Goal: Task Accomplishment & Management: Manage account settings

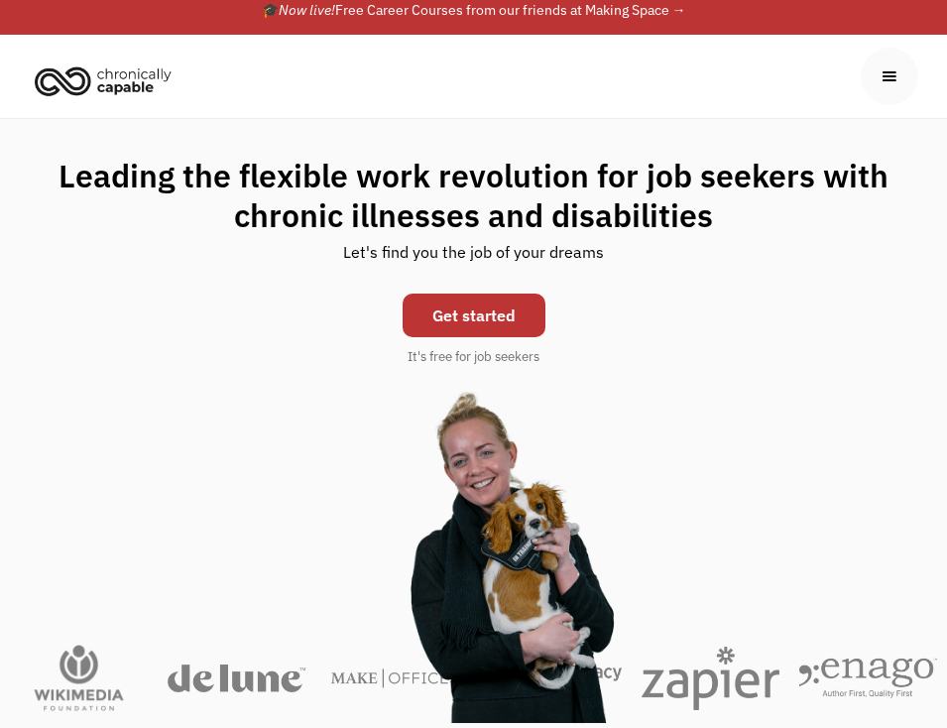
scroll to position [17, 0]
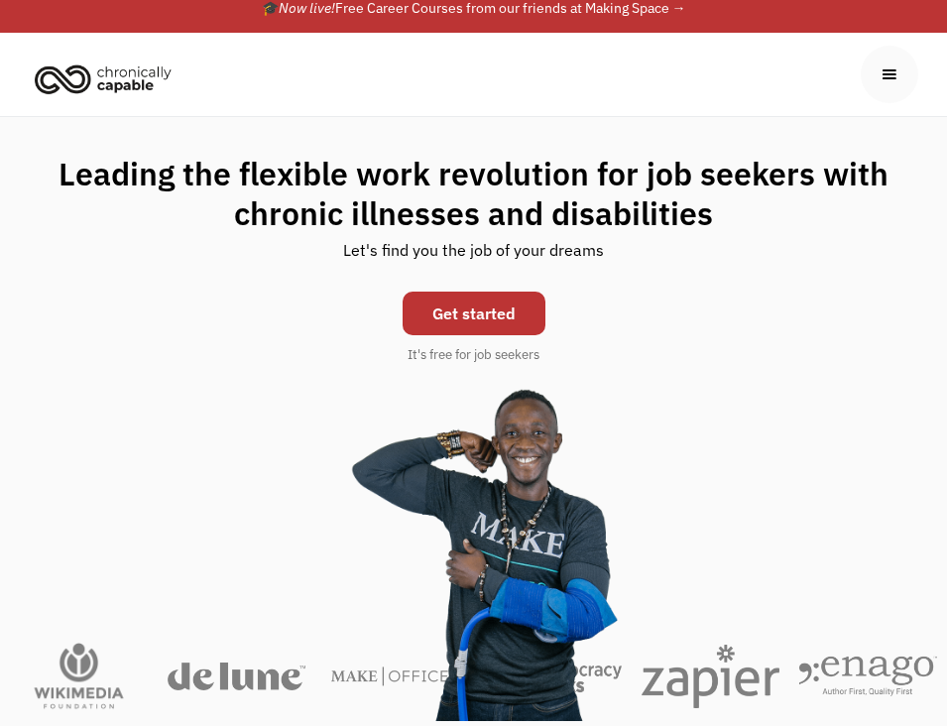
click at [472, 320] on link "Get started" at bounding box center [474, 314] width 143 height 44
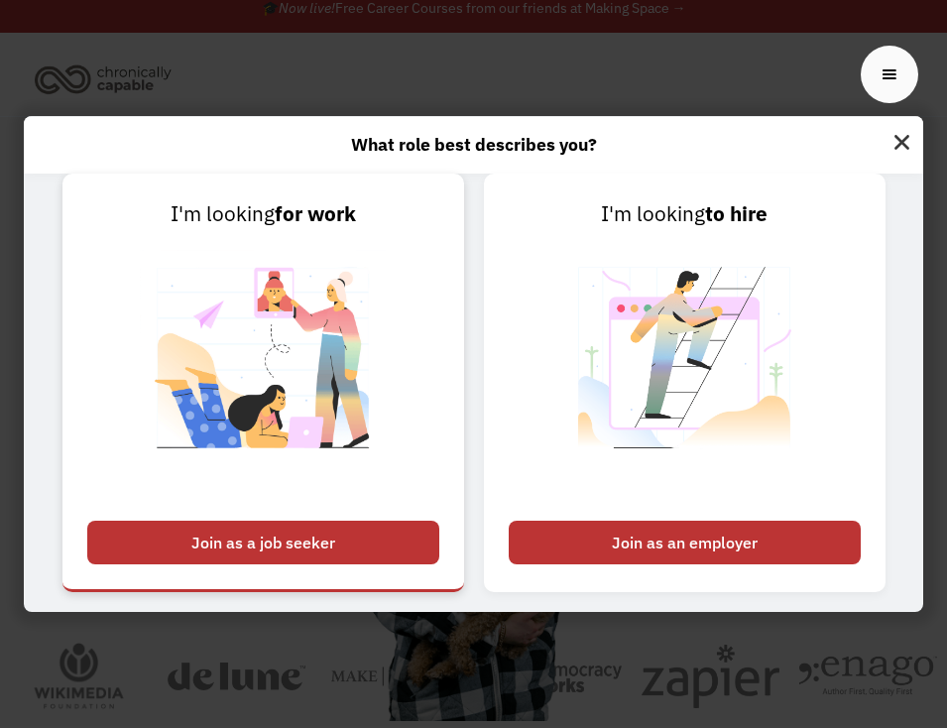
click at [301, 545] on div "Join as a job seeker" at bounding box center [263, 543] width 352 height 44
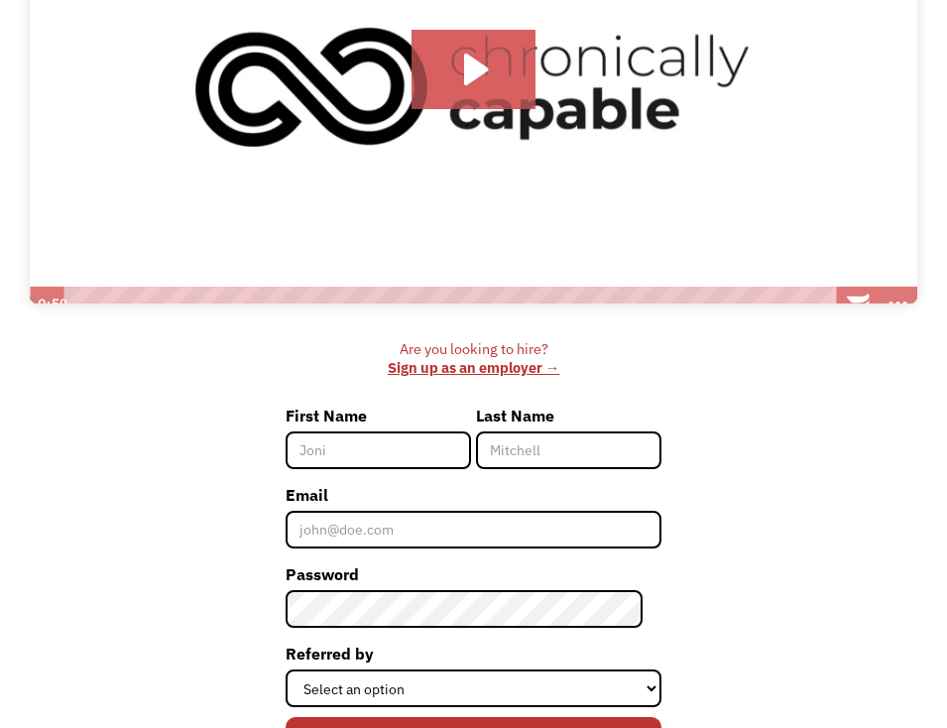
scroll to position [390, 0]
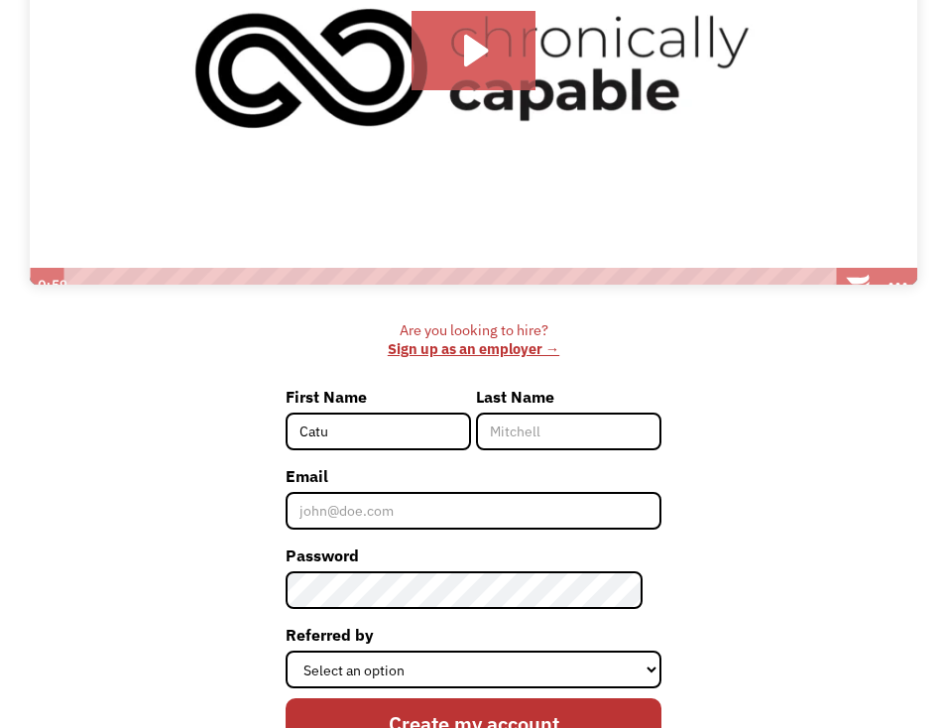
type input "Catu"
click at [531, 438] on input "Last Name" at bounding box center [568, 432] width 185 height 38
type input "Dauzenroth"
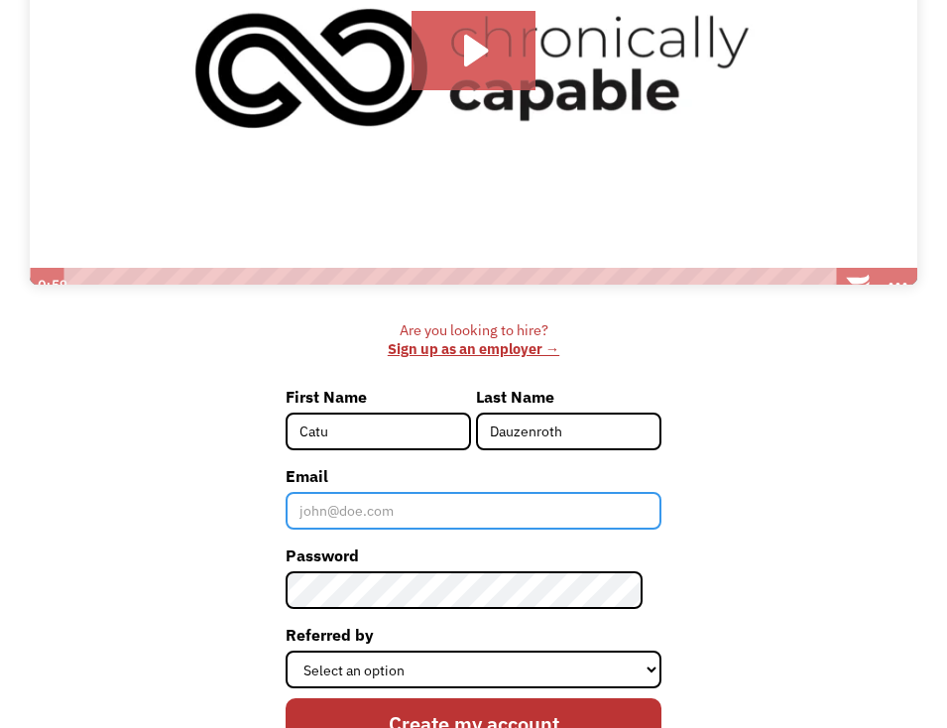
click at [342, 505] on input "Email" at bounding box center [474, 511] width 376 height 38
type input "[EMAIL_ADDRESS][PERSON_NAME][DOMAIN_NAME]"
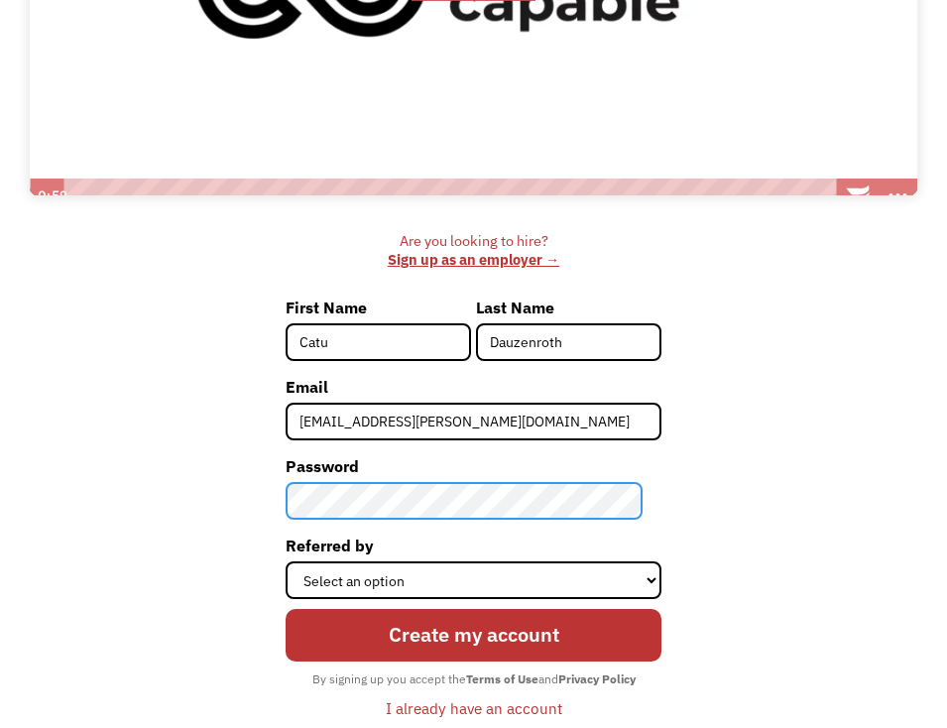
scroll to position [496, 0]
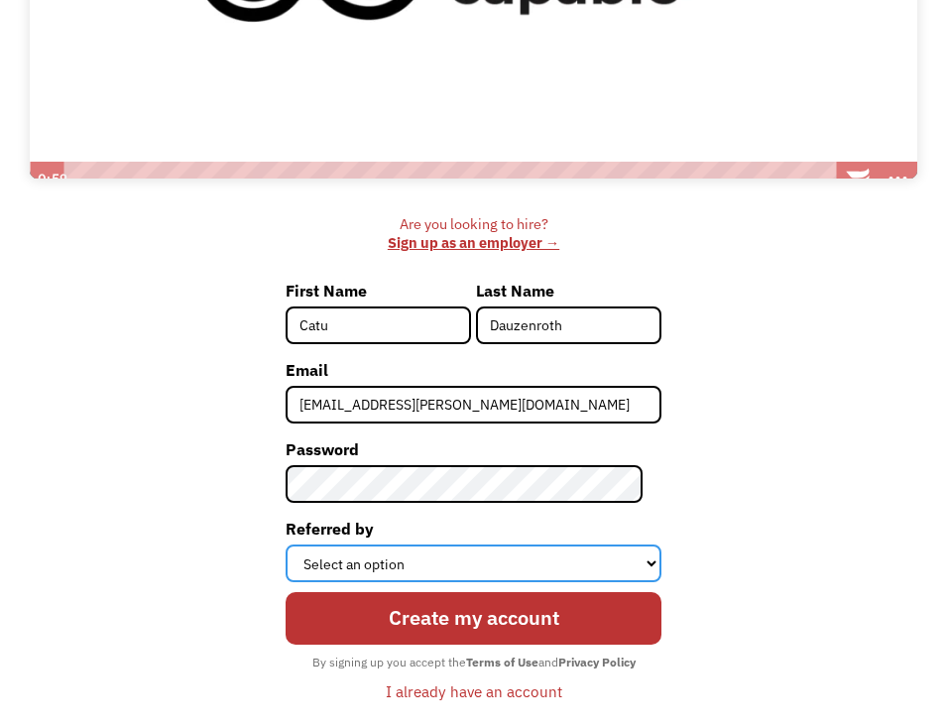
click at [377, 573] on select "Select an option Instagram Facebook Twitter Search Engine News Article Word of …" at bounding box center [474, 563] width 376 height 38
click at [370, 557] on select "Select an option Instagram Facebook Twitter Search Engine News Article Word of …" at bounding box center [474, 563] width 376 height 38
select select "Search Engine"
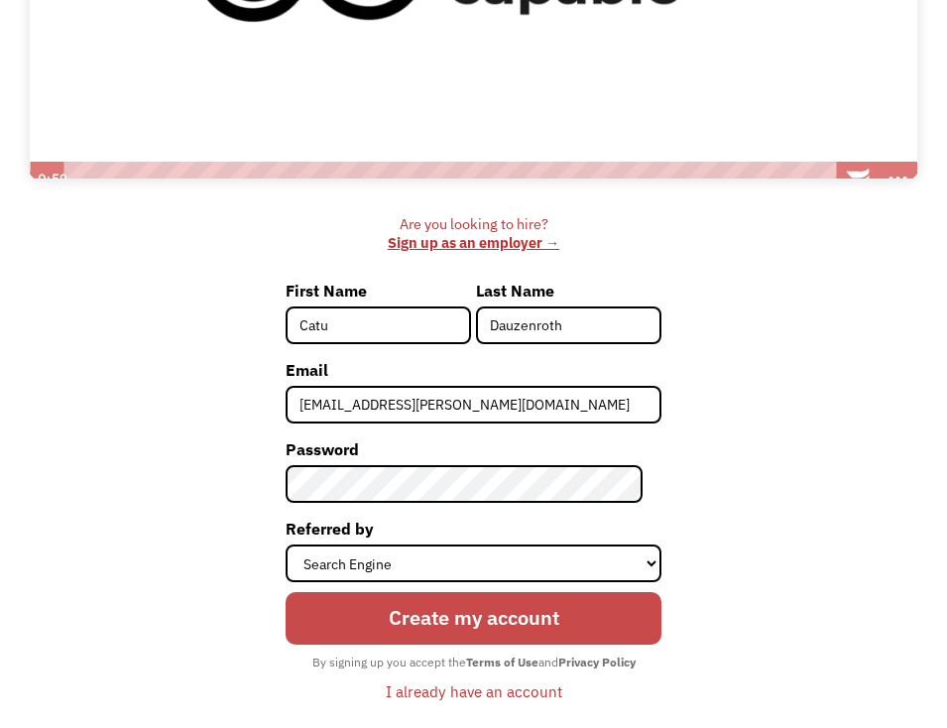
click at [523, 630] on input "Create my account" at bounding box center [474, 618] width 376 height 53
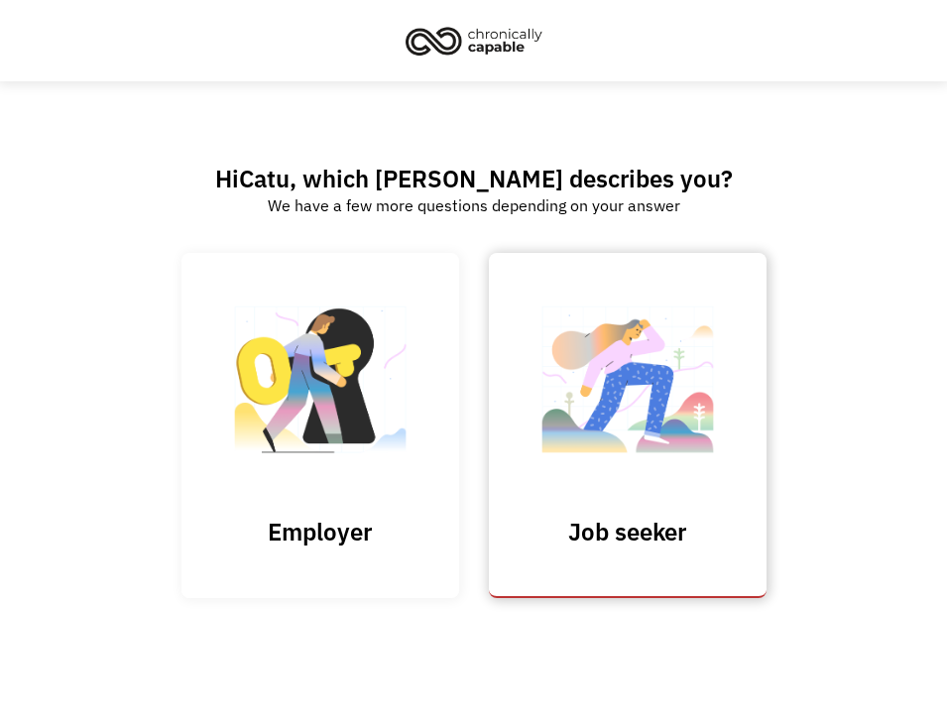
click at [597, 428] on img at bounding box center [628, 389] width 198 height 193
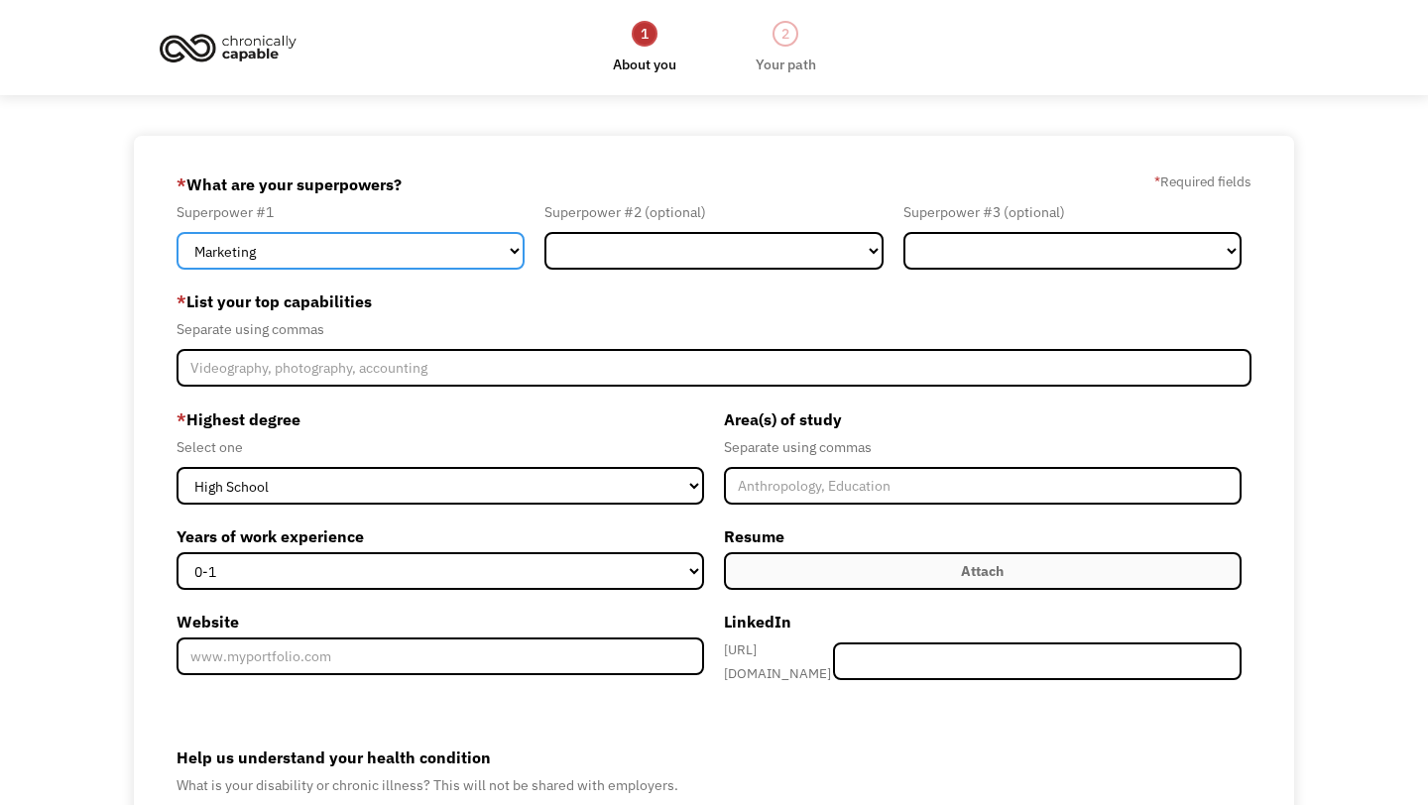
click at [443, 251] on select "Marketing Human Resources Finance Technology Operations Sales Industrial & Manu…" at bounding box center [351, 251] width 348 height 38
select select "Other"
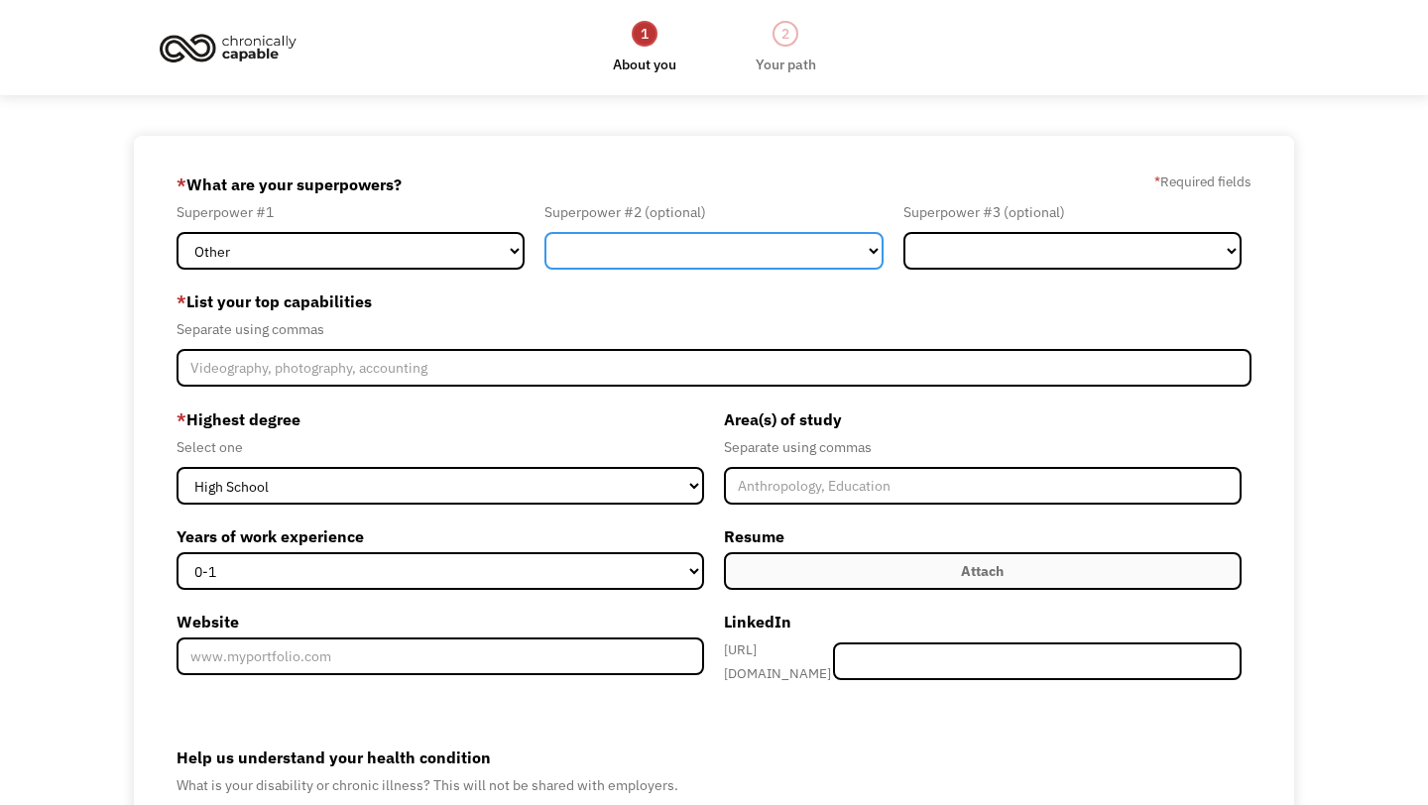
click at [843, 259] on select "Marketing Human Resources Finance Technology Operations Sales Industrial & Manu…" at bounding box center [713, 251] width 338 height 38
select select "Science & Education"
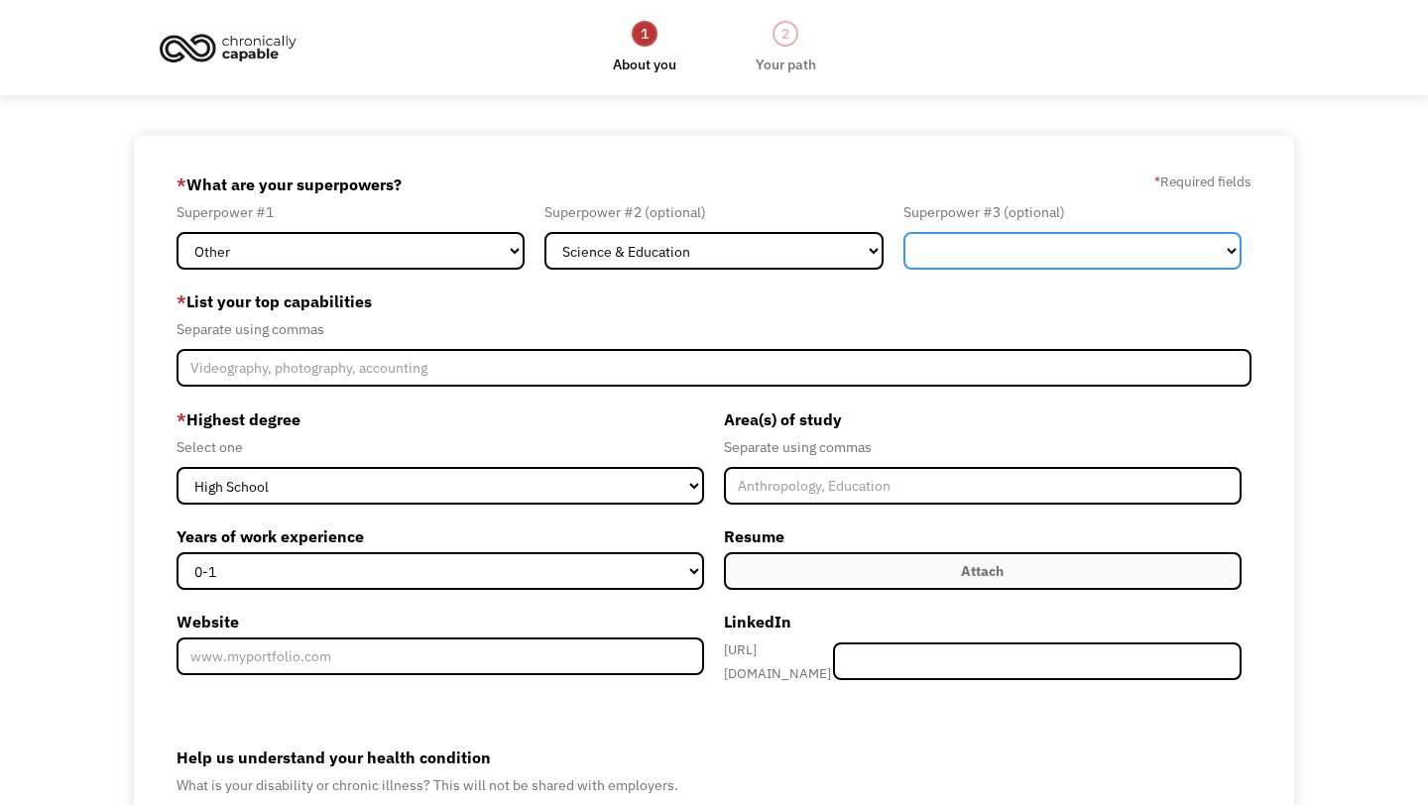
click at [946, 238] on select "Marketing Human Resources Finance Technology Operations Sales Industrial & Manu…" at bounding box center [1073, 251] width 338 height 38
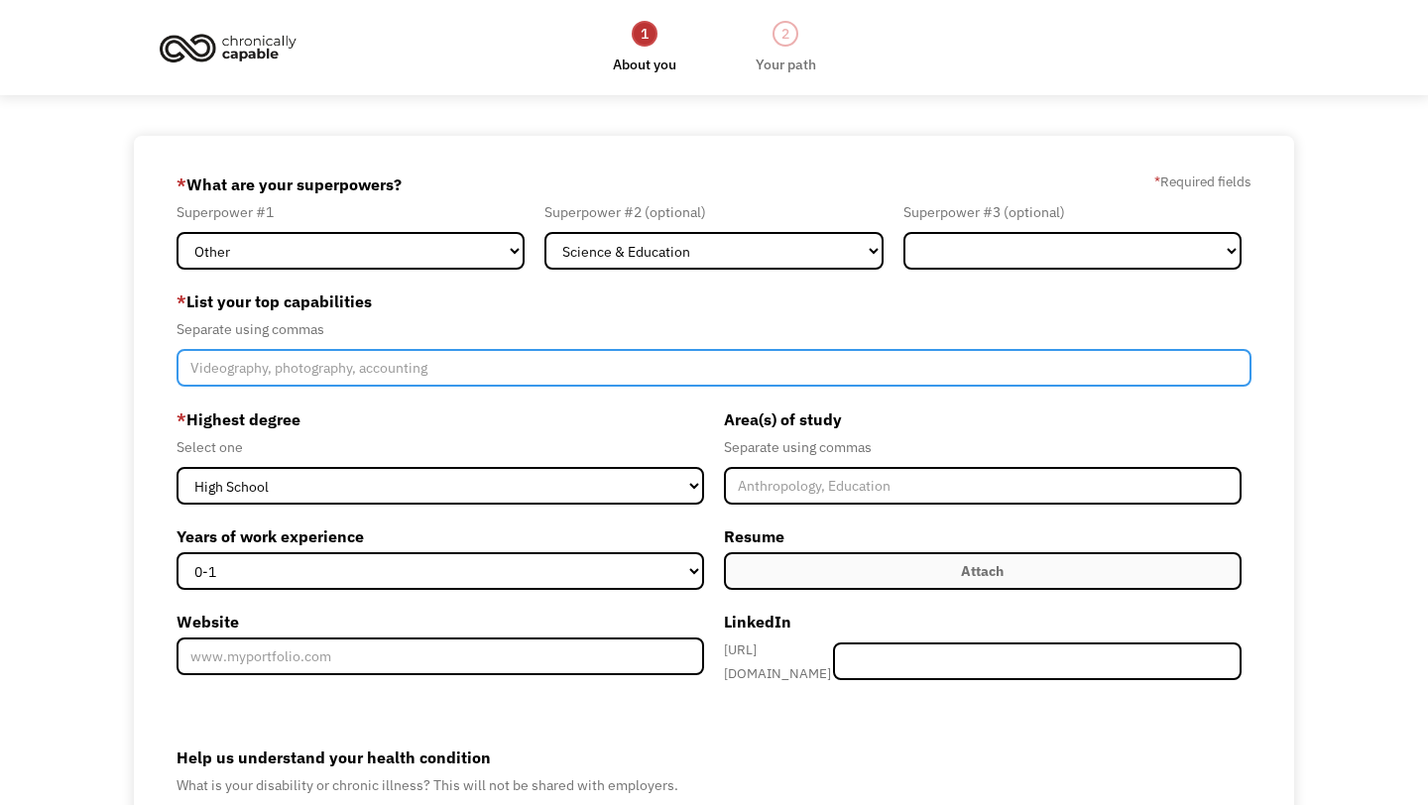
click at [480, 380] on input "Member-Create-Step1" at bounding box center [714, 368] width 1075 height 38
type input "transcription, translation, virtual assistance, creative writing, scientific wr…"
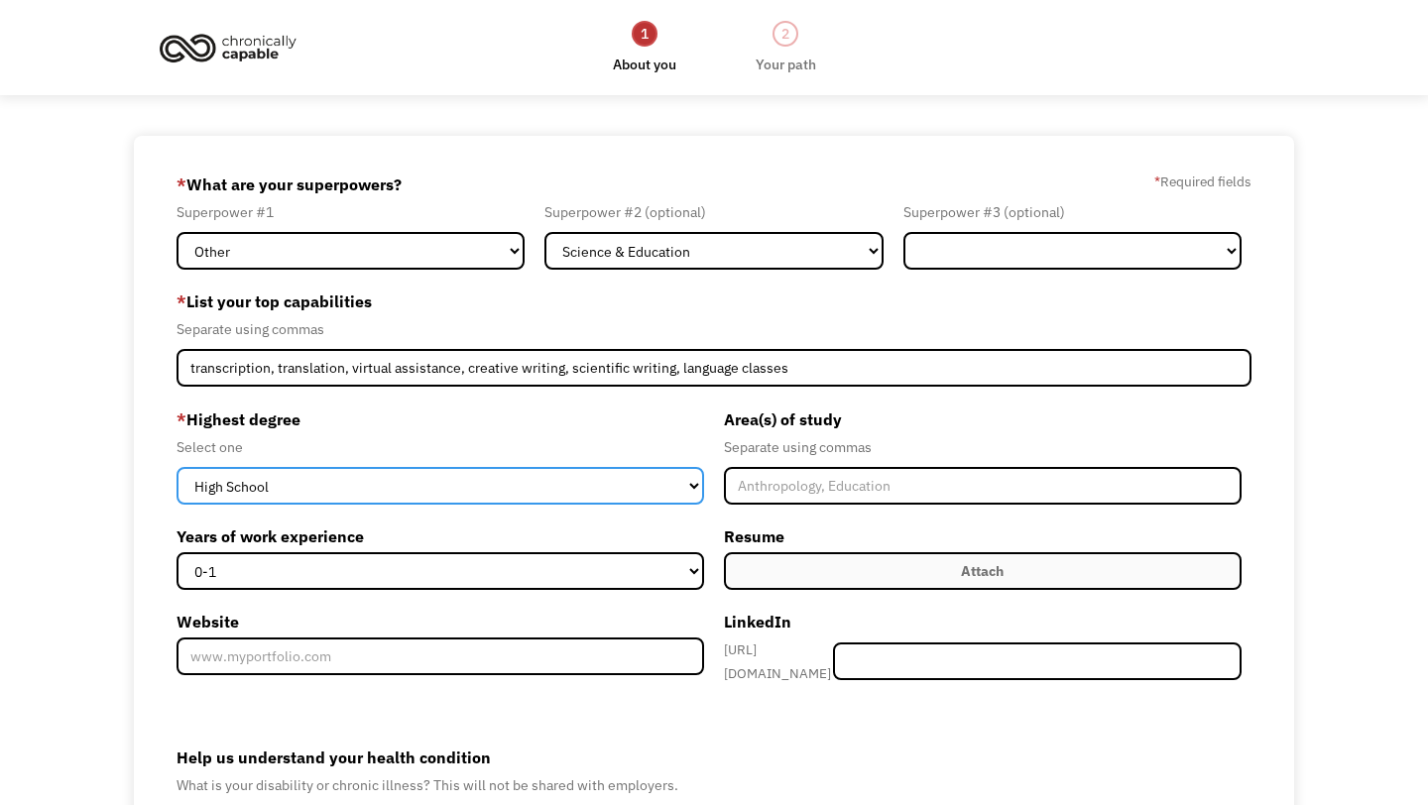
click at [302, 485] on select "High School Associates Bachelors Master's PhD" at bounding box center [441, 486] width 528 height 38
select select "masters"
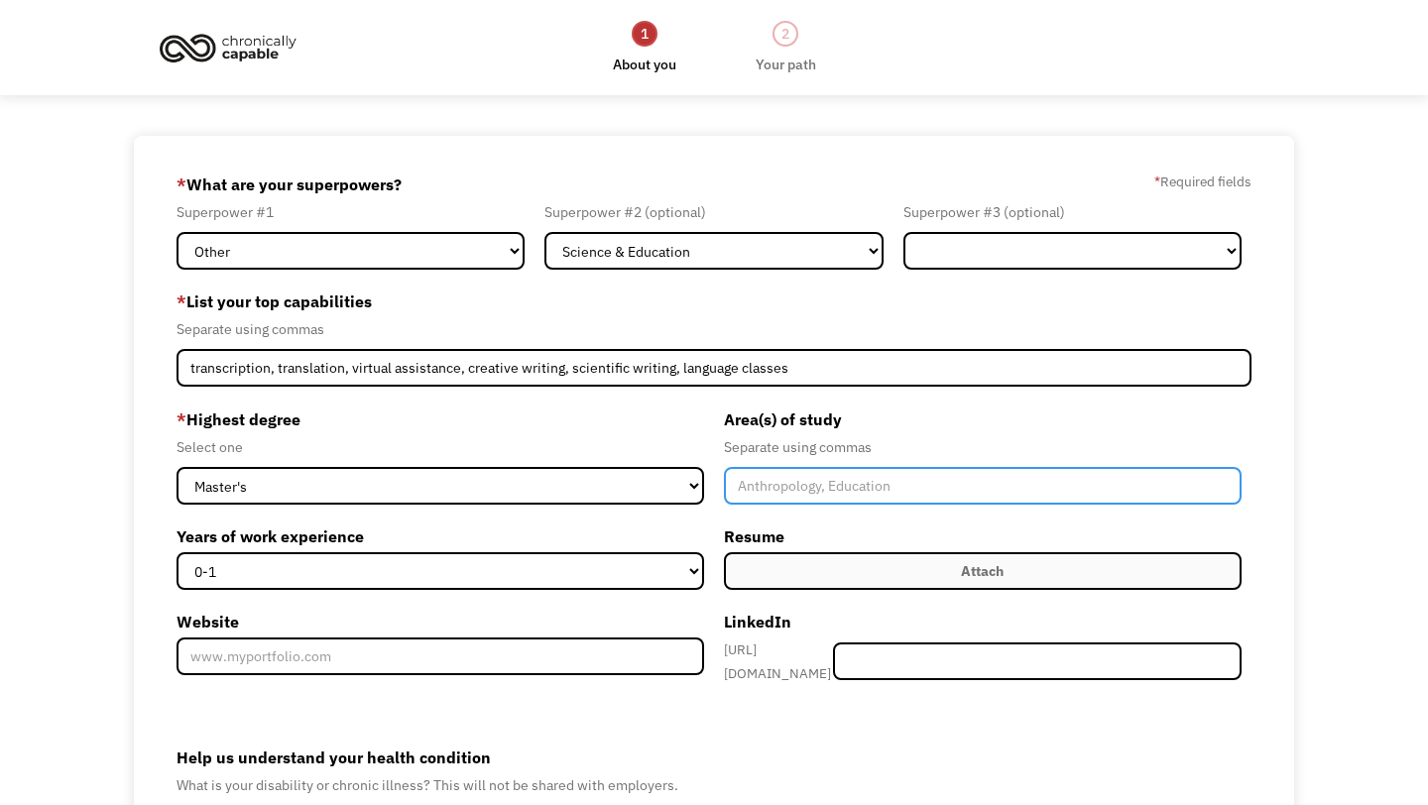
click at [810, 501] on input "Member-Create-Step1" at bounding box center [983, 486] width 518 height 38
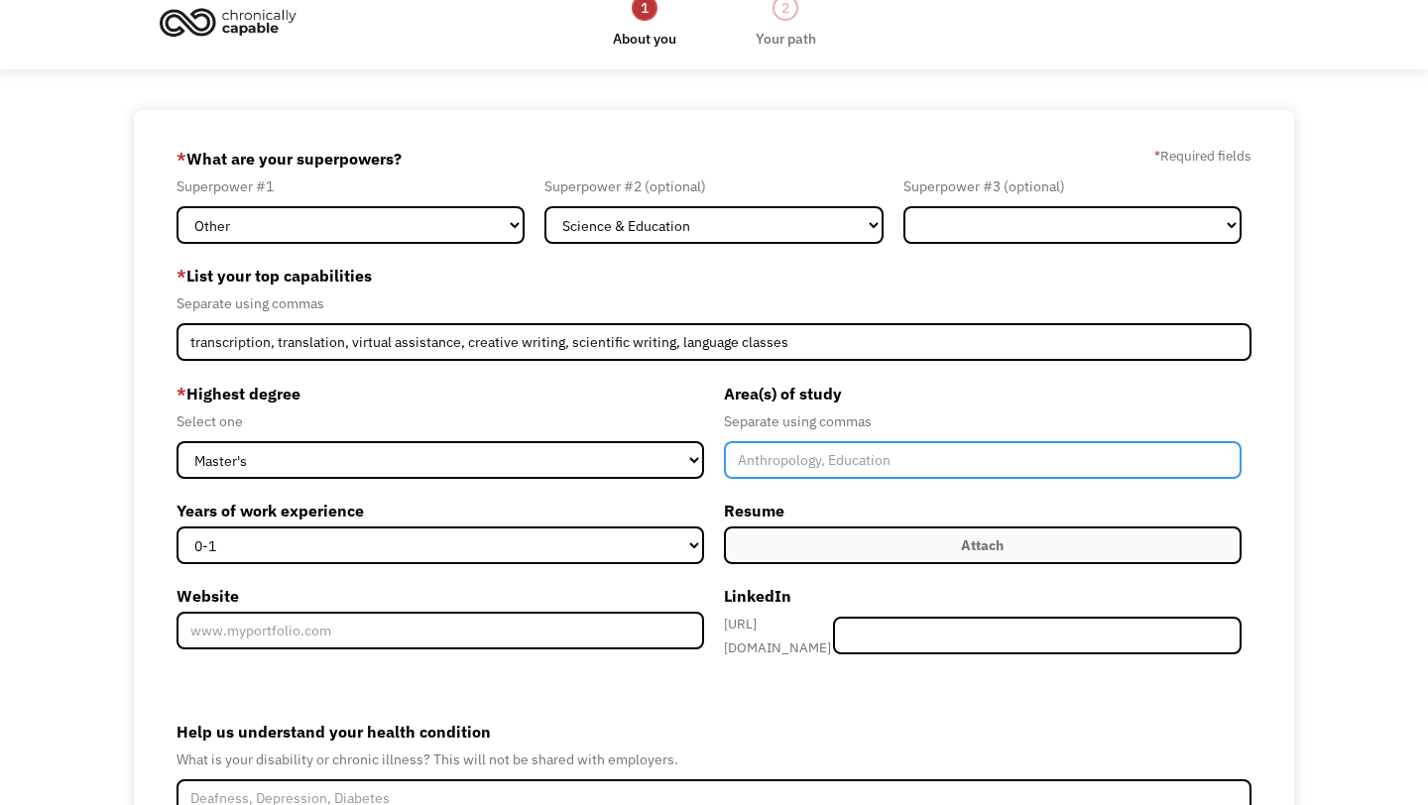
scroll to position [43, 0]
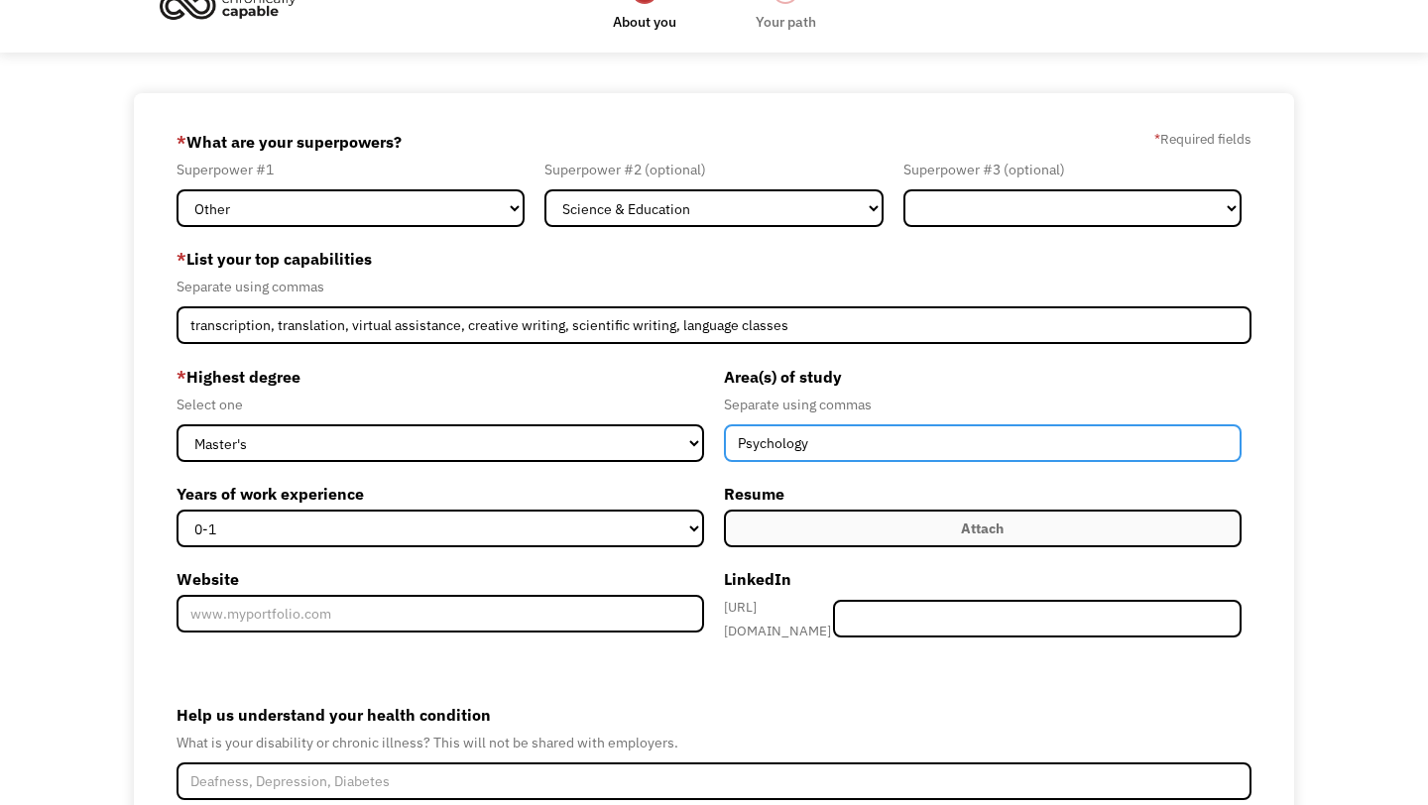
type input "Psychology"
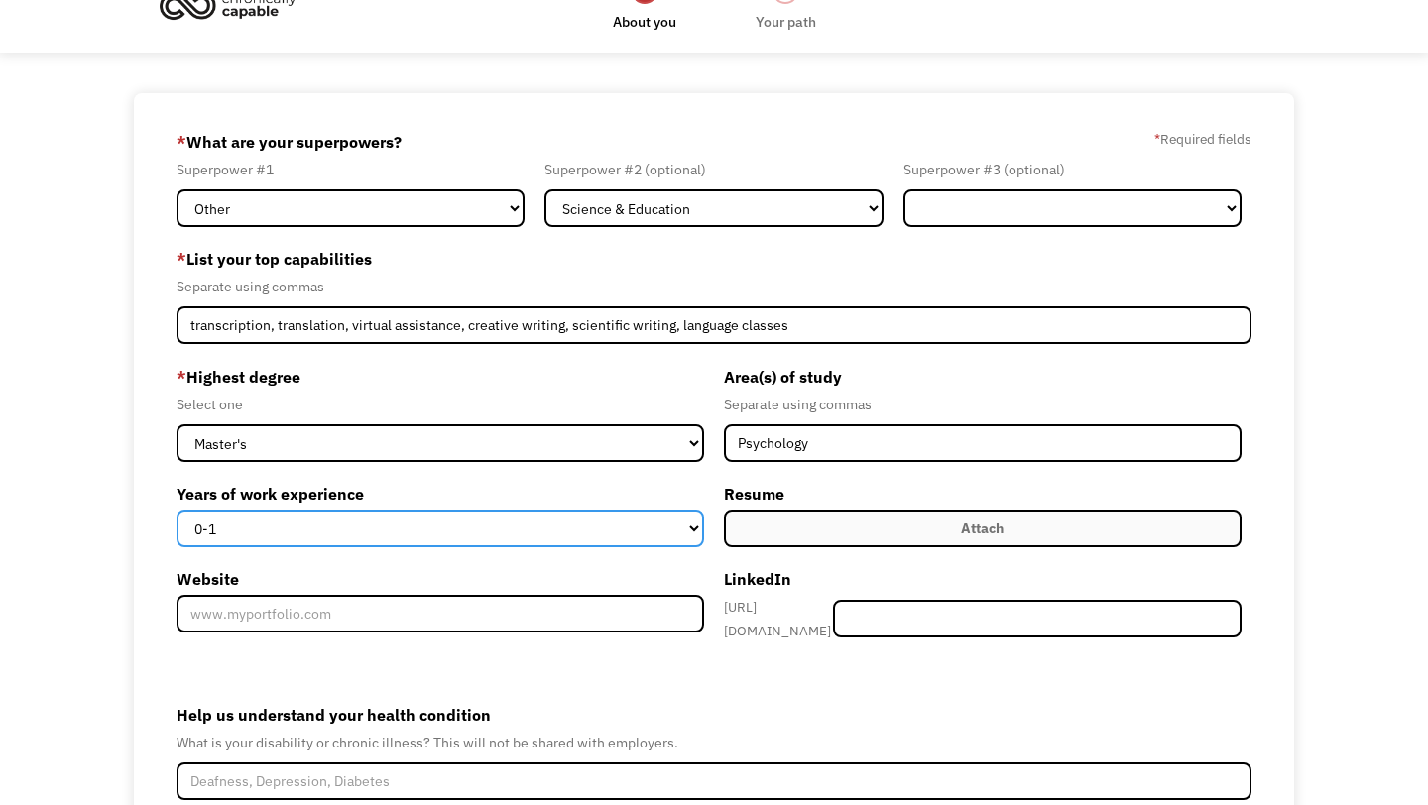
click at [464, 523] on select "0-1 2-4 5-10 11-15 15+" at bounding box center [441, 529] width 528 height 38
select select "2-4"
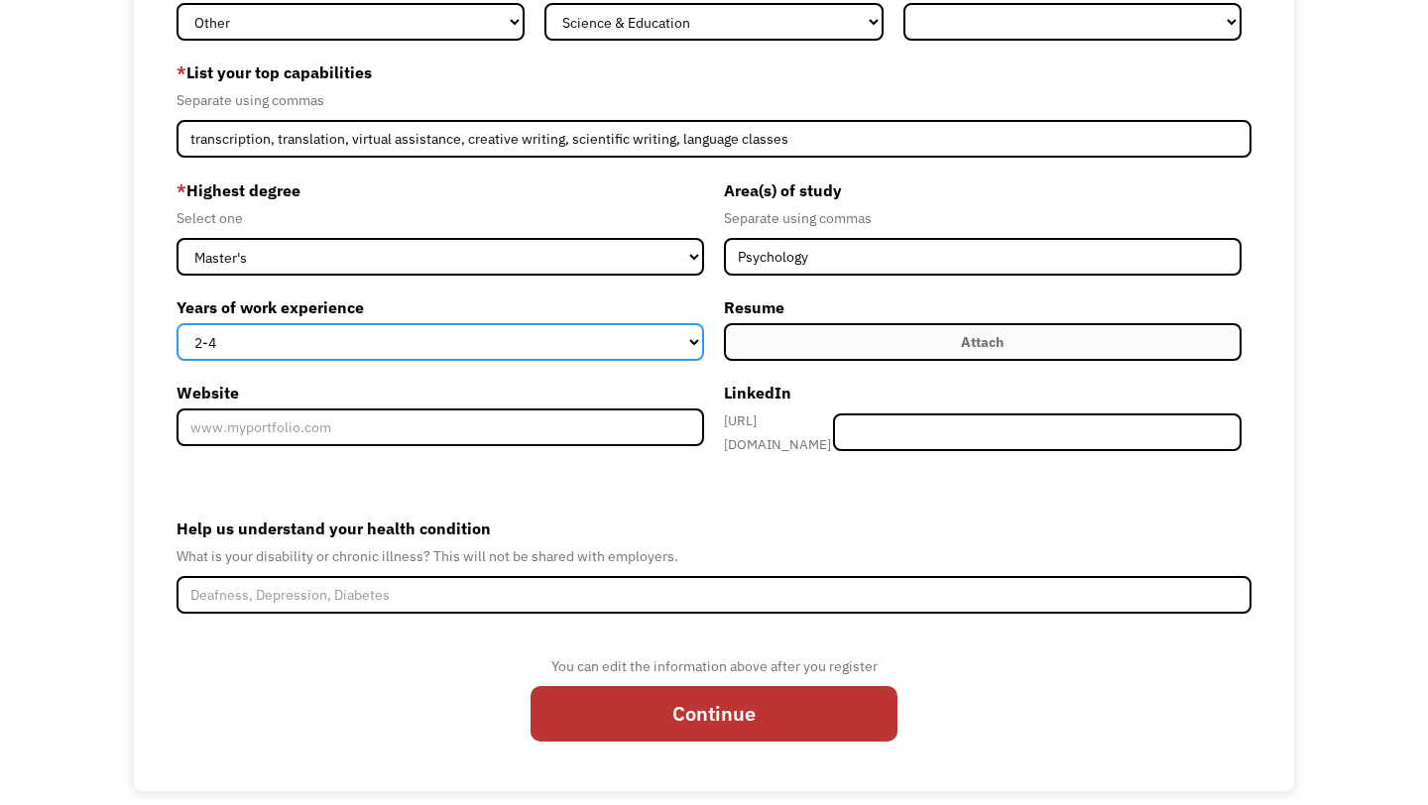
scroll to position [245, 0]
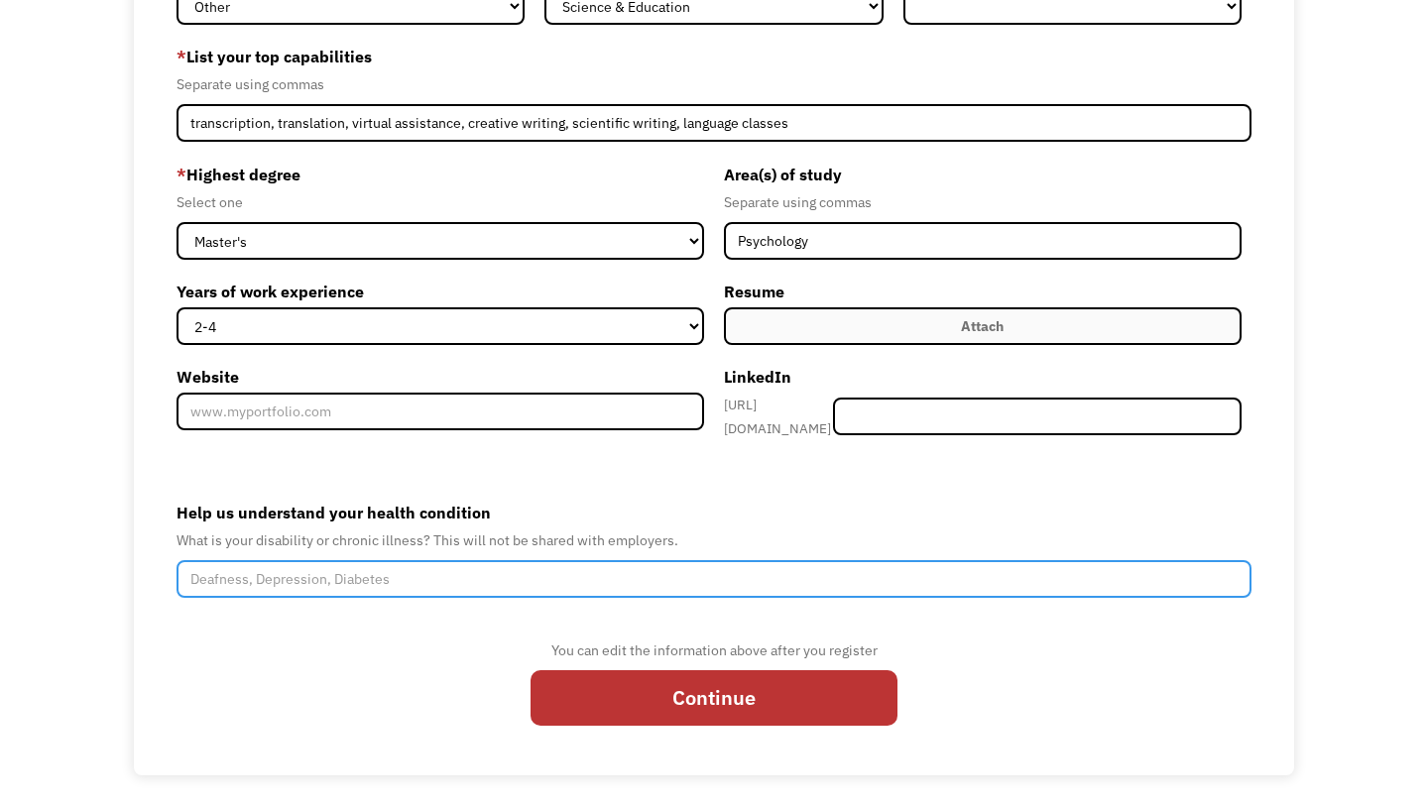
click at [439, 561] on input "Help us understand your health condition" at bounding box center [714, 579] width 1075 height 38
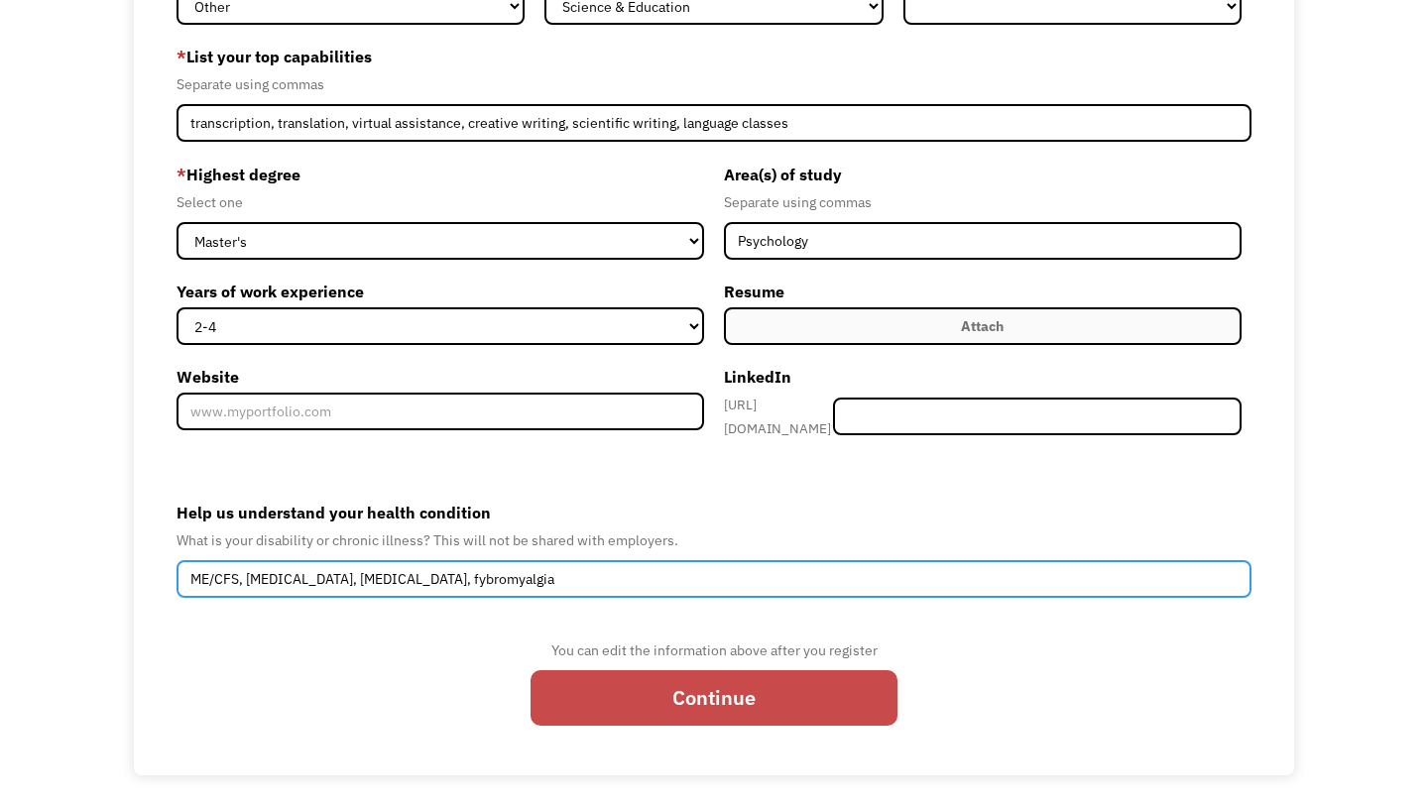
type input "ME/CFS, autism, adhd, fybromyalgia"
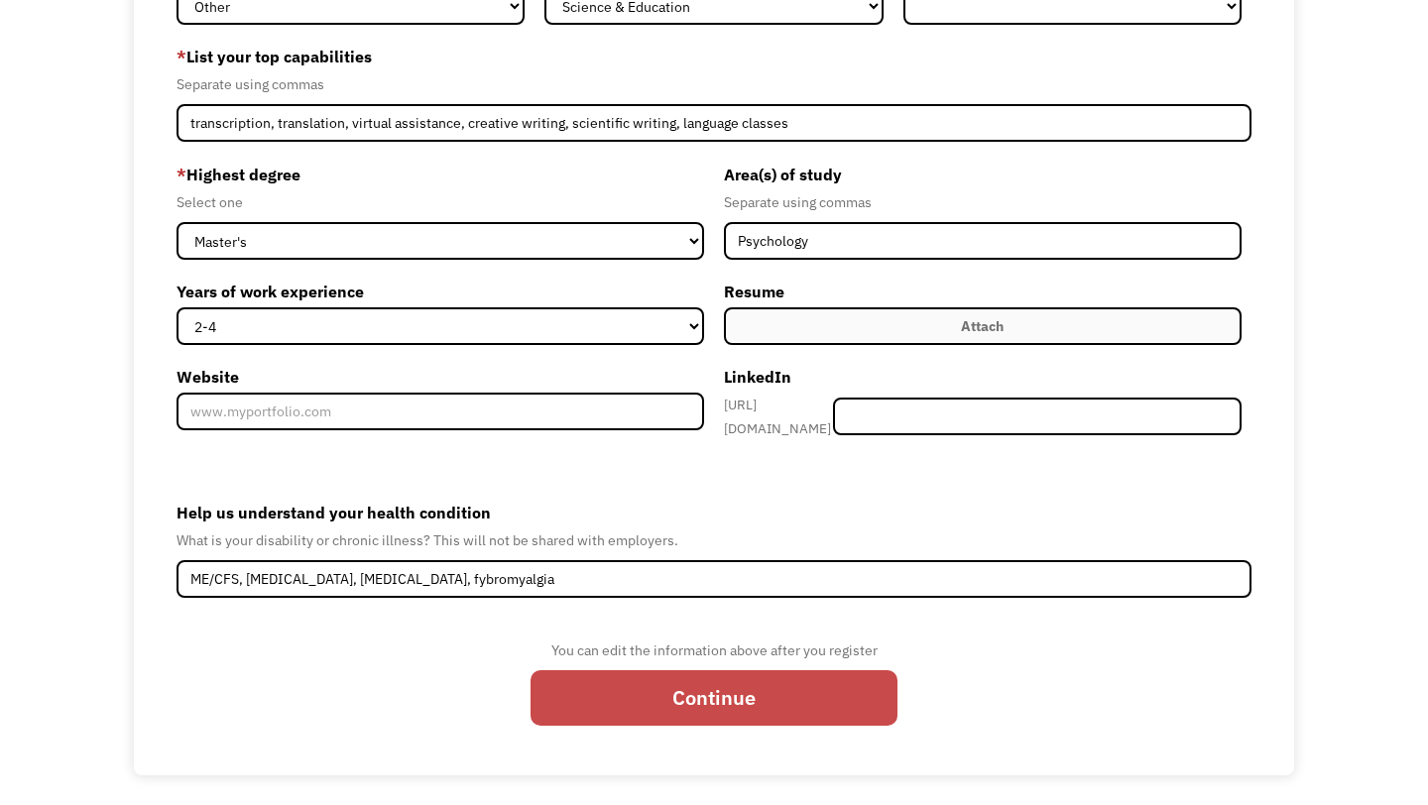
click at [787, 684] on input "Continue" at bounding box center [714, 698] width 367 height 56
type input "Please wait..."
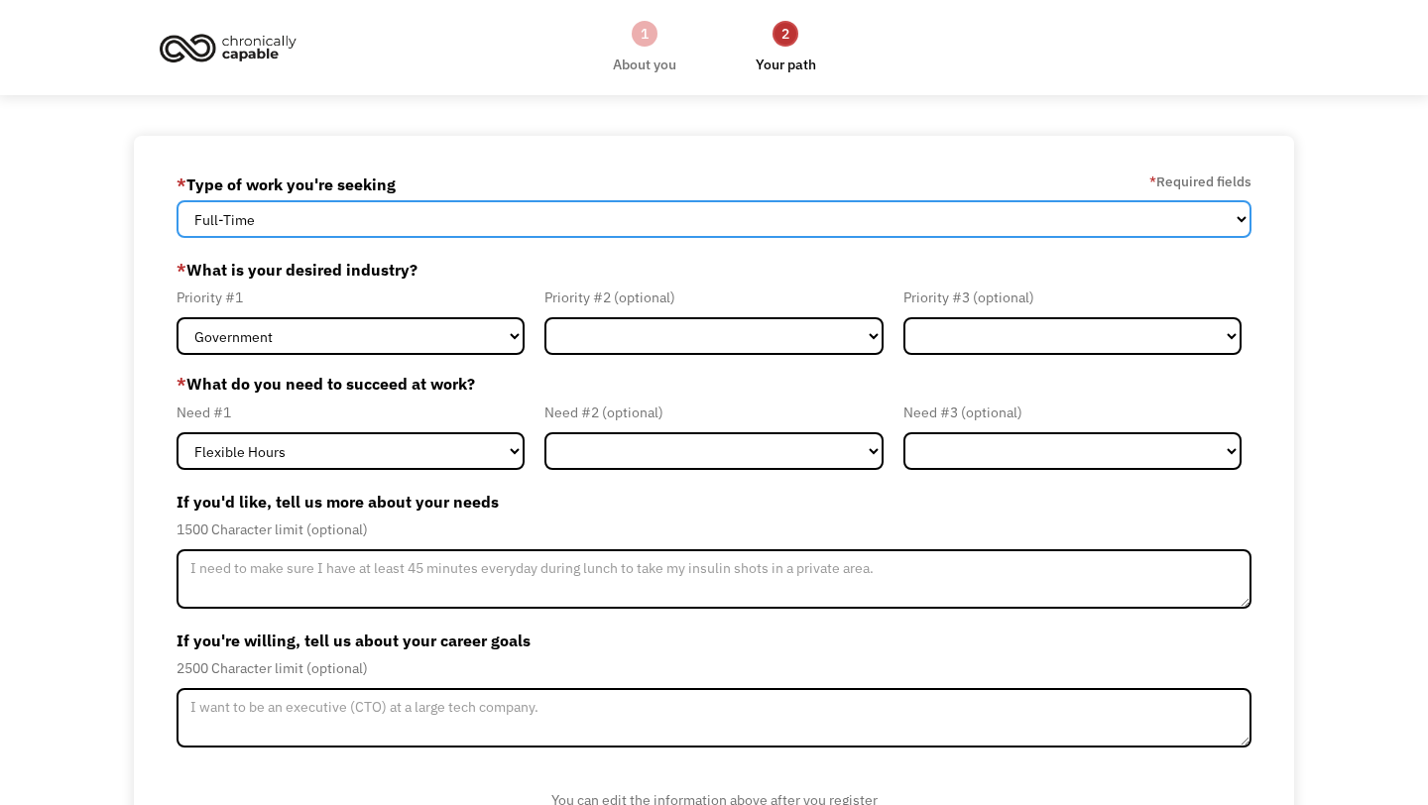
click at [914, 206] on select "Full-Time Part-Time Both Full-Time and Part-Time" at bounding box center [714, 219] width 1075 height 38
select select "part-time"
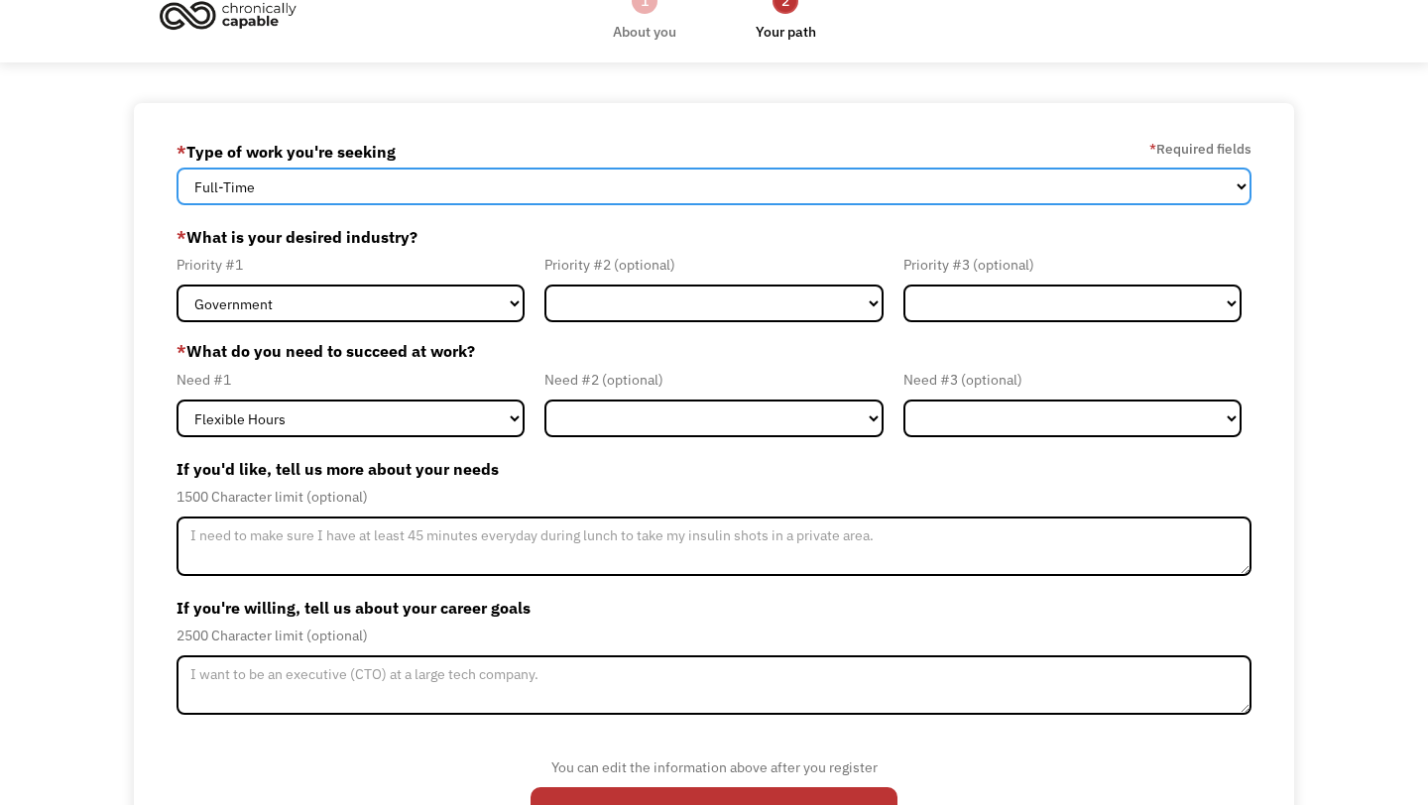
scroll to position [37, 0]
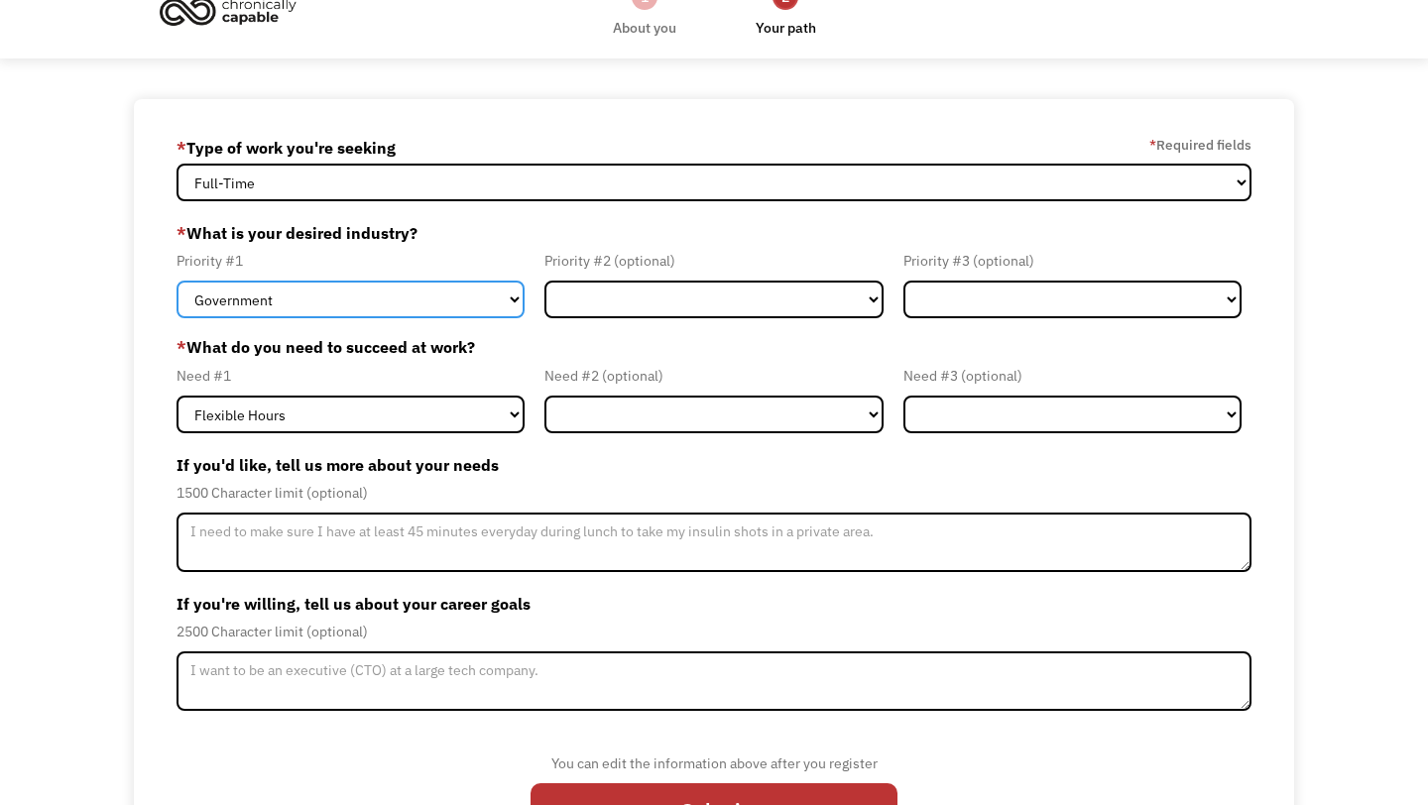
click at [488, 301] on select "Government Finance & Insurance Health & Social Care Tech & Engineering Creative…" at bounding box center [351, 300] width 348 height 38
select select "Other"
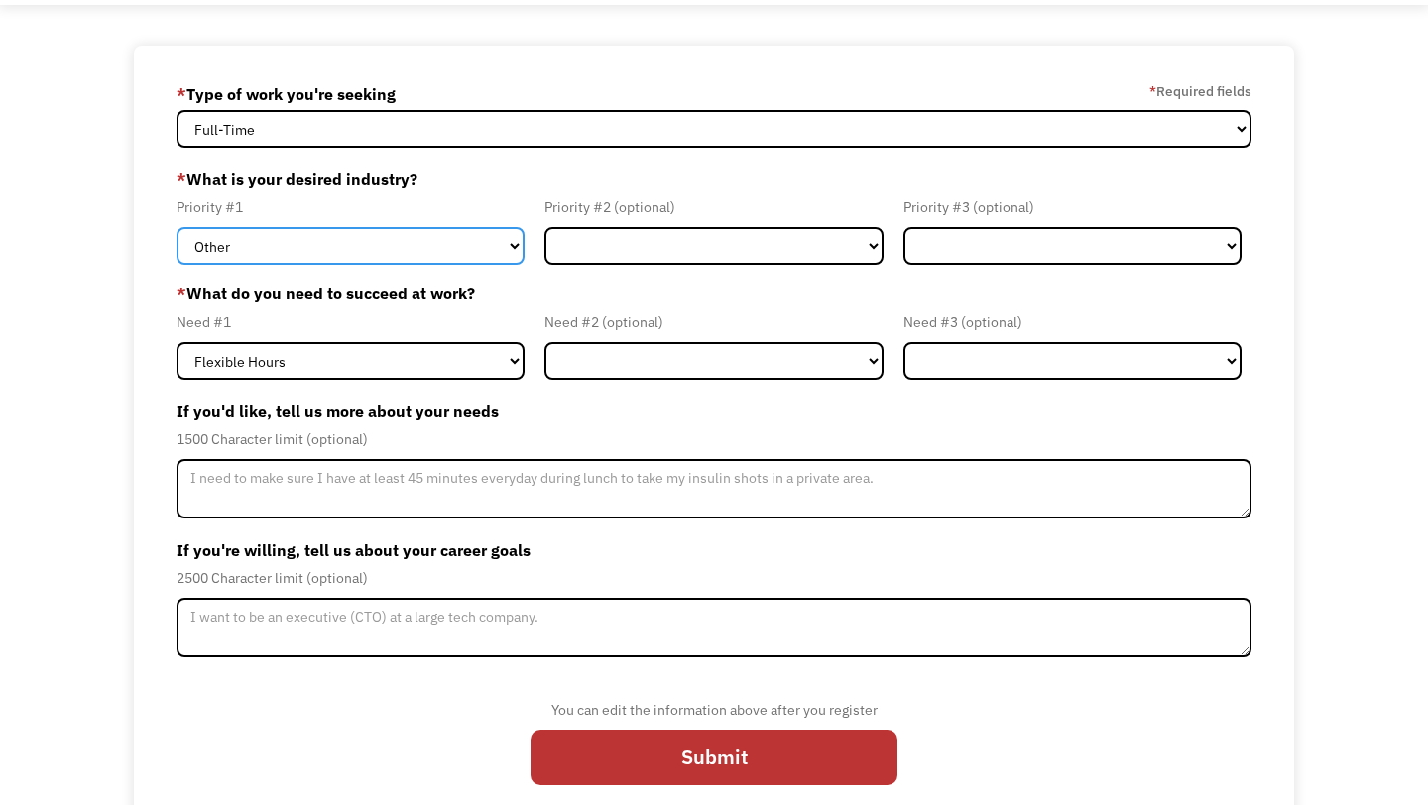
scroll to position [120, 0]
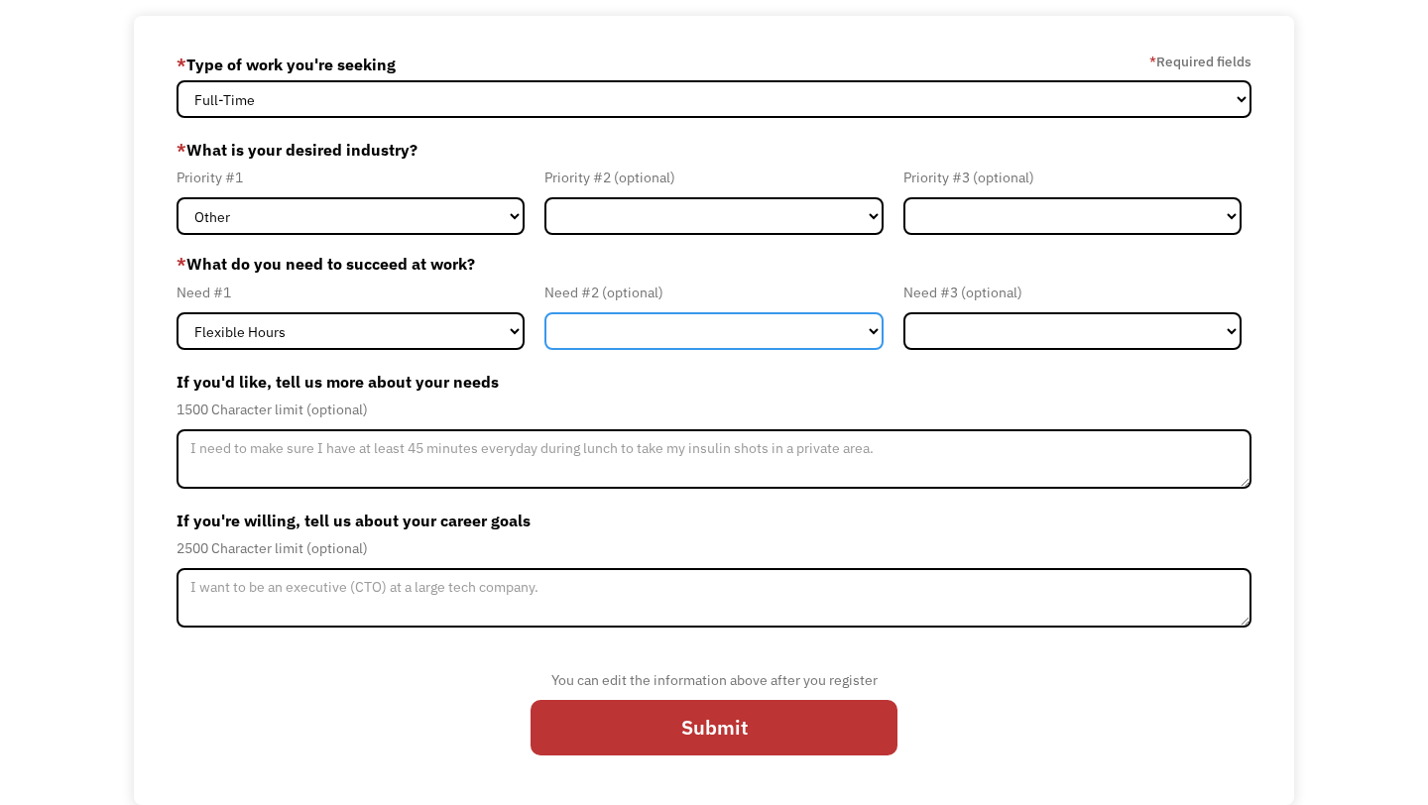
click at [652, 326] on select "Flexible Hours Remote Work Service Animal On-site Accommodations Visual Support…" at bounding box center [713, 331] width 338 height 38
select select "Remote Work"
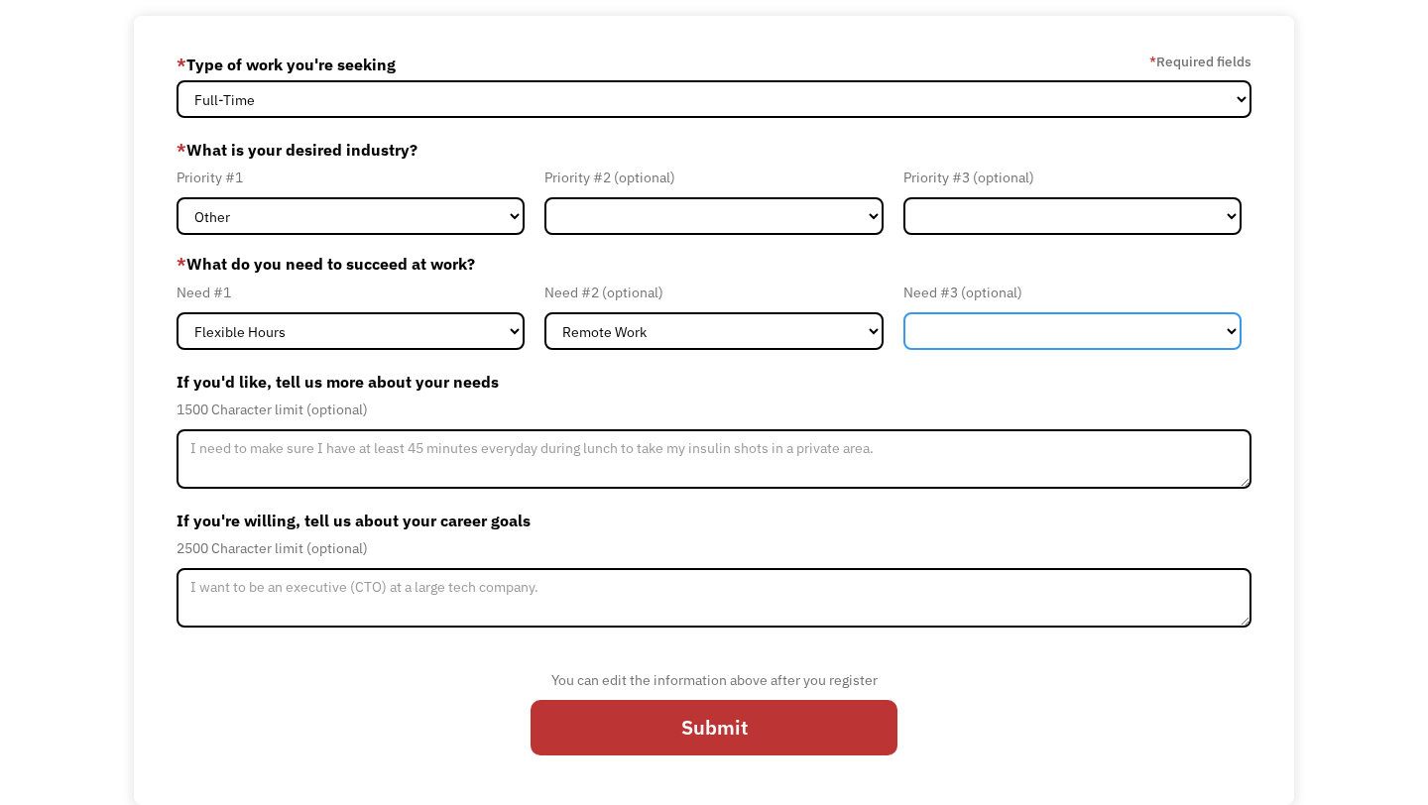
click at [995, 321] on select "Flexible Hours Remote Work Service Animal On-site Accommodations Visual Support…" at bounding box center [1073, 331] width 338 height 38
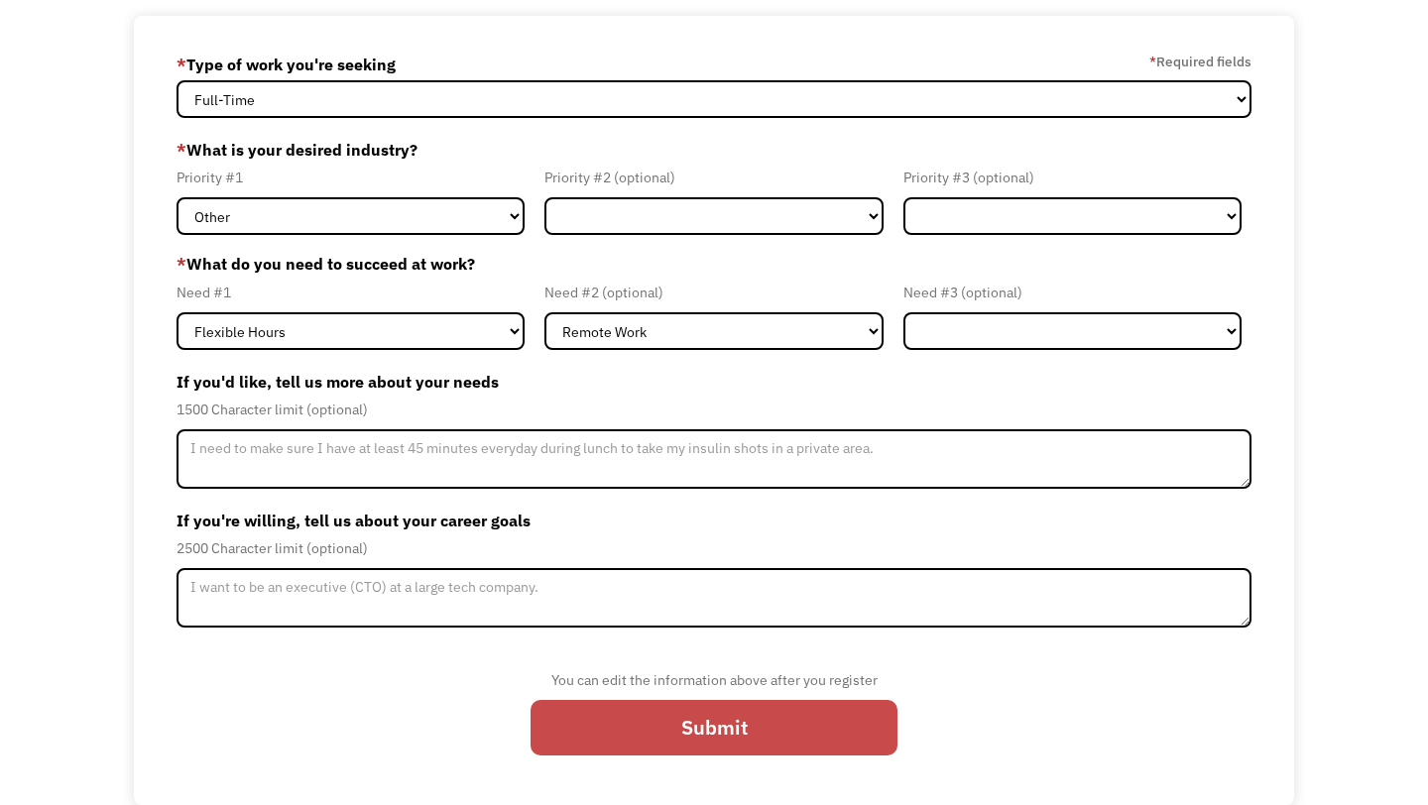
click at [628, 722] on input "Submit" at bounding box center [714, 728] width 367 height 56
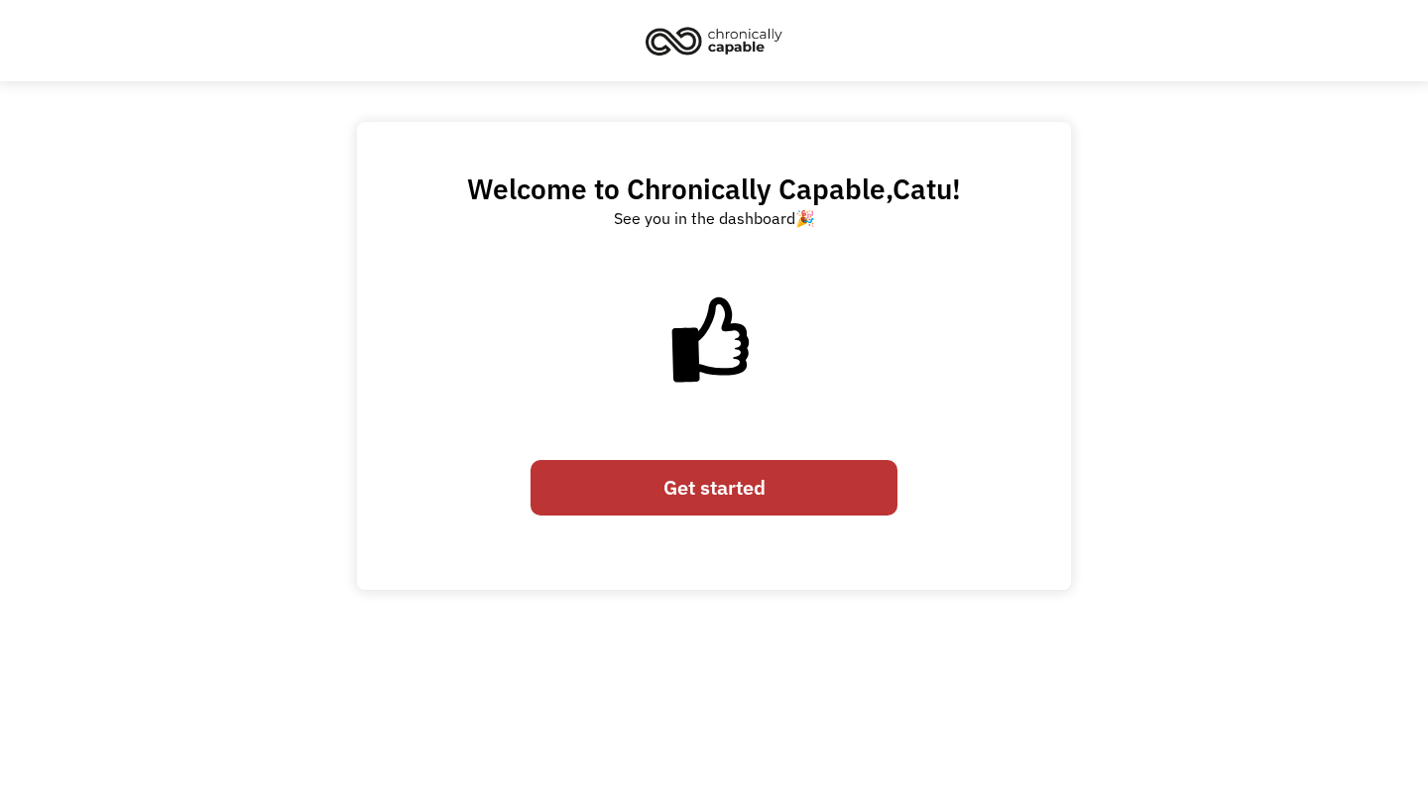
click at [692, 488] on link "Get started" at bounding box center [714, 488] width 367 height 56
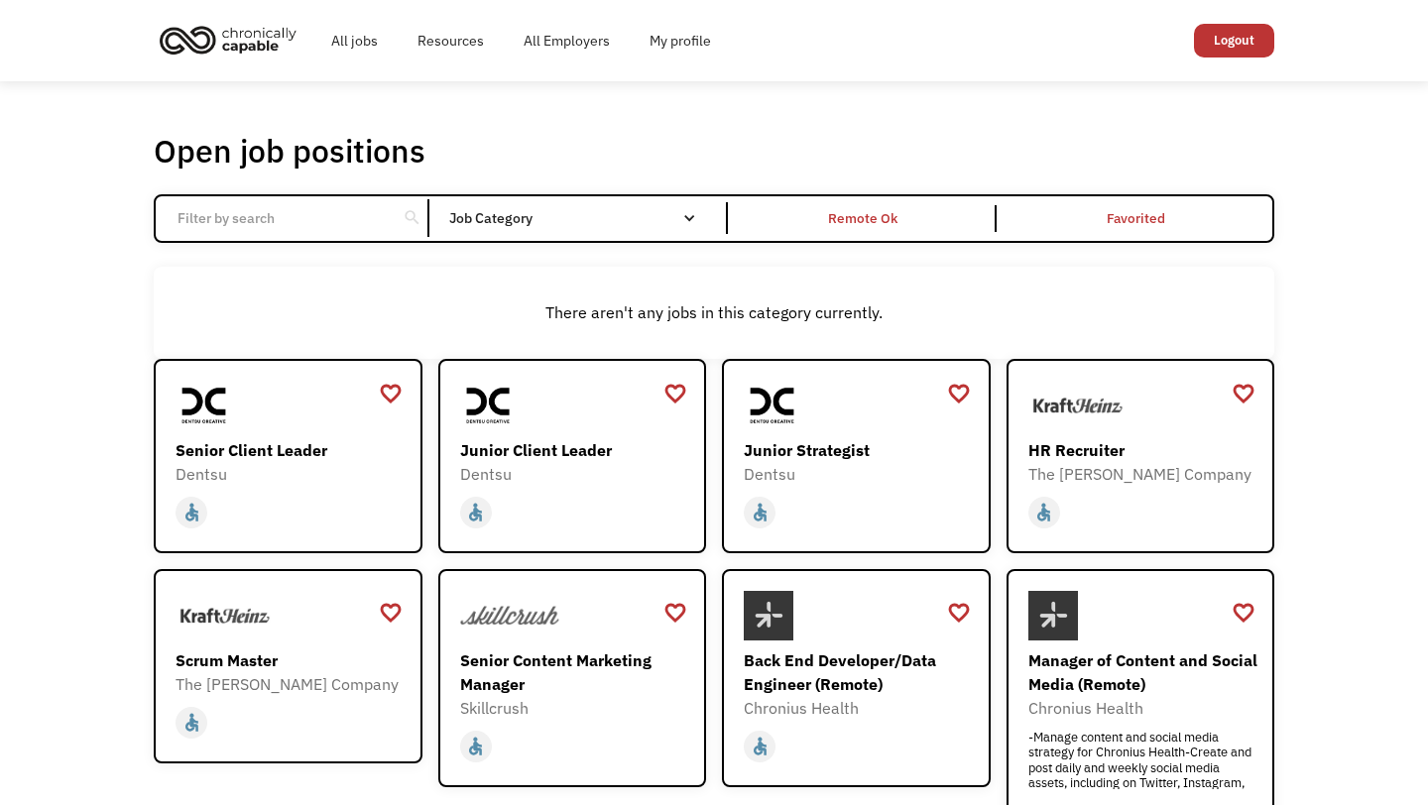
click at [369, 209] on input "Email Form" at bounding box center [276, 218] width 221 height 38
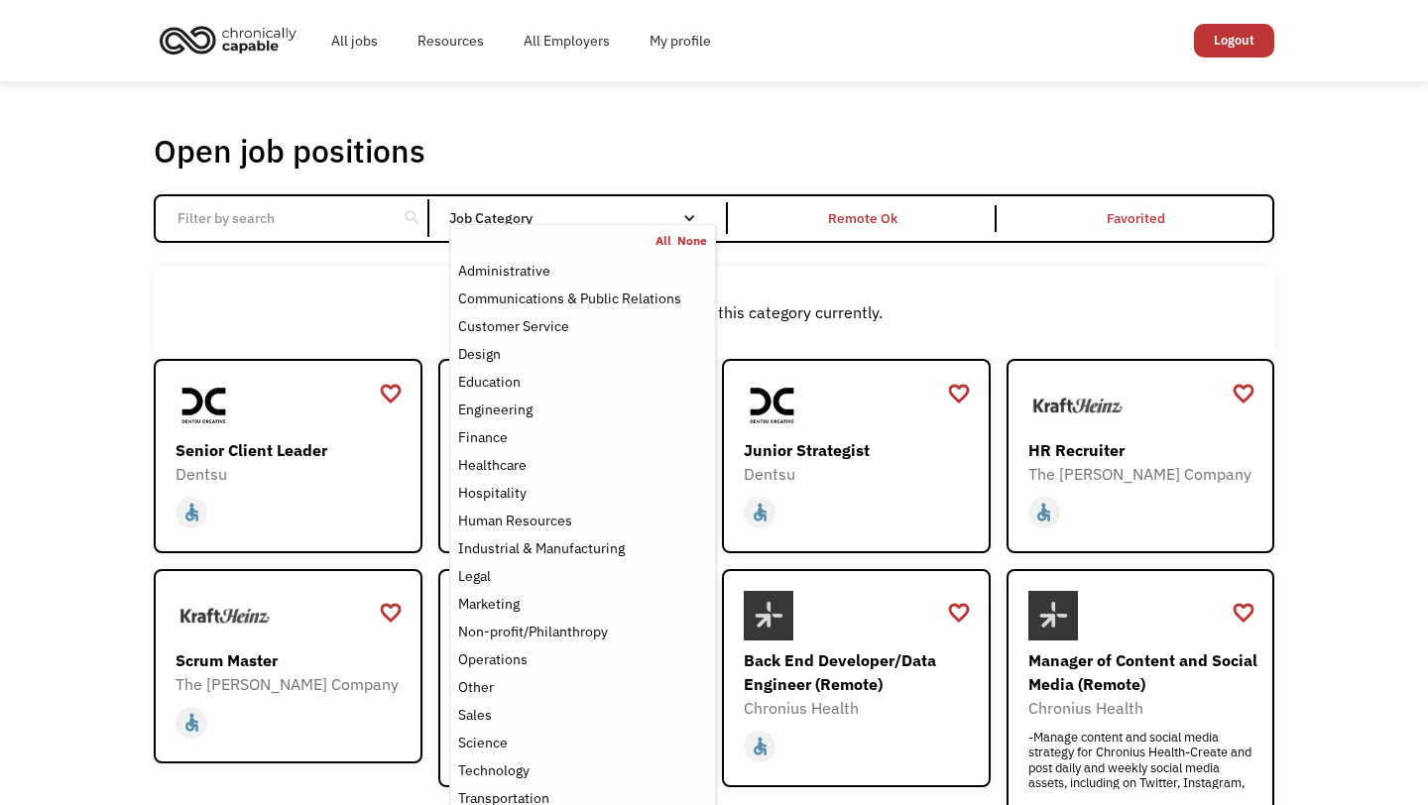
click at [568, 218] on div "Job Category" at bounding box center [582, 218] width 267 height 14
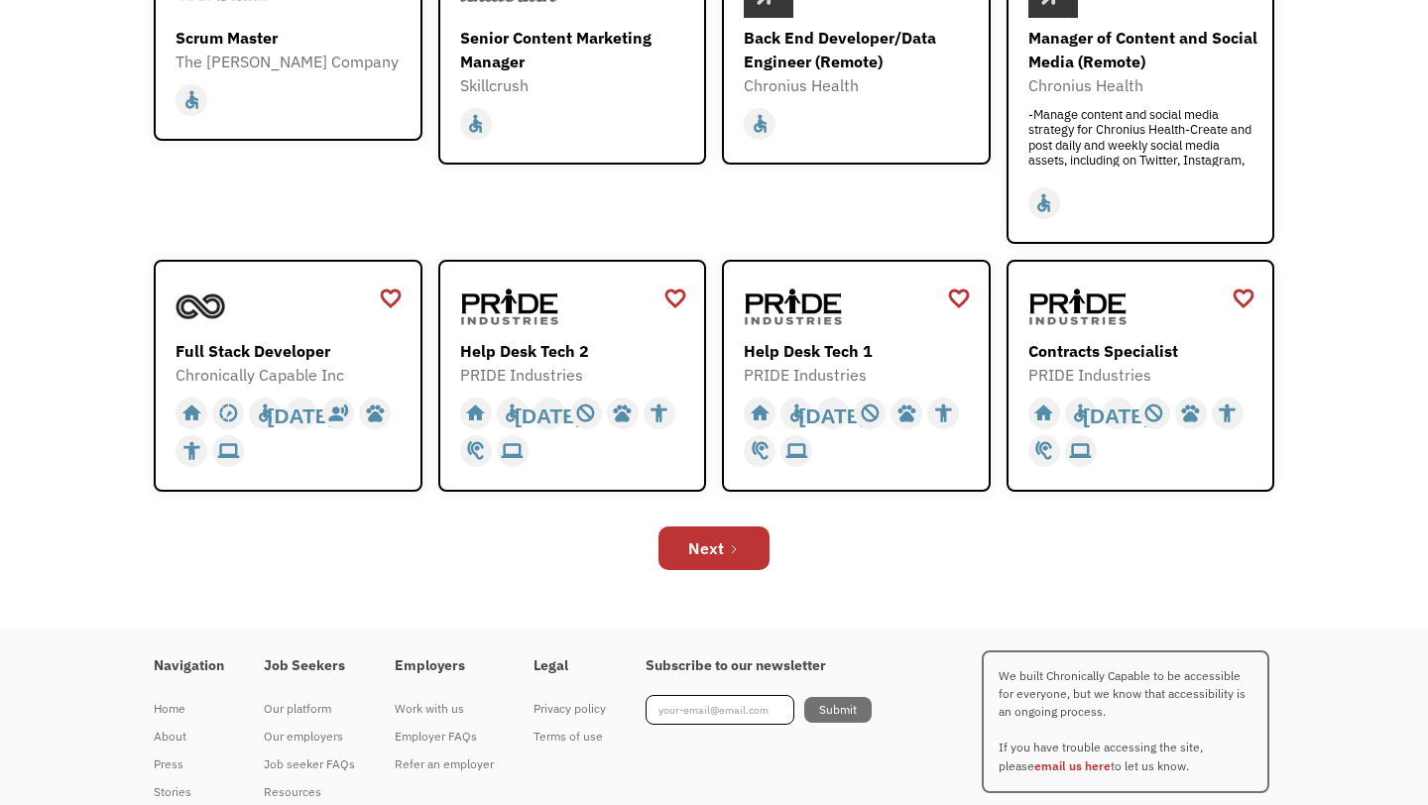
scroll to position [683, 0]
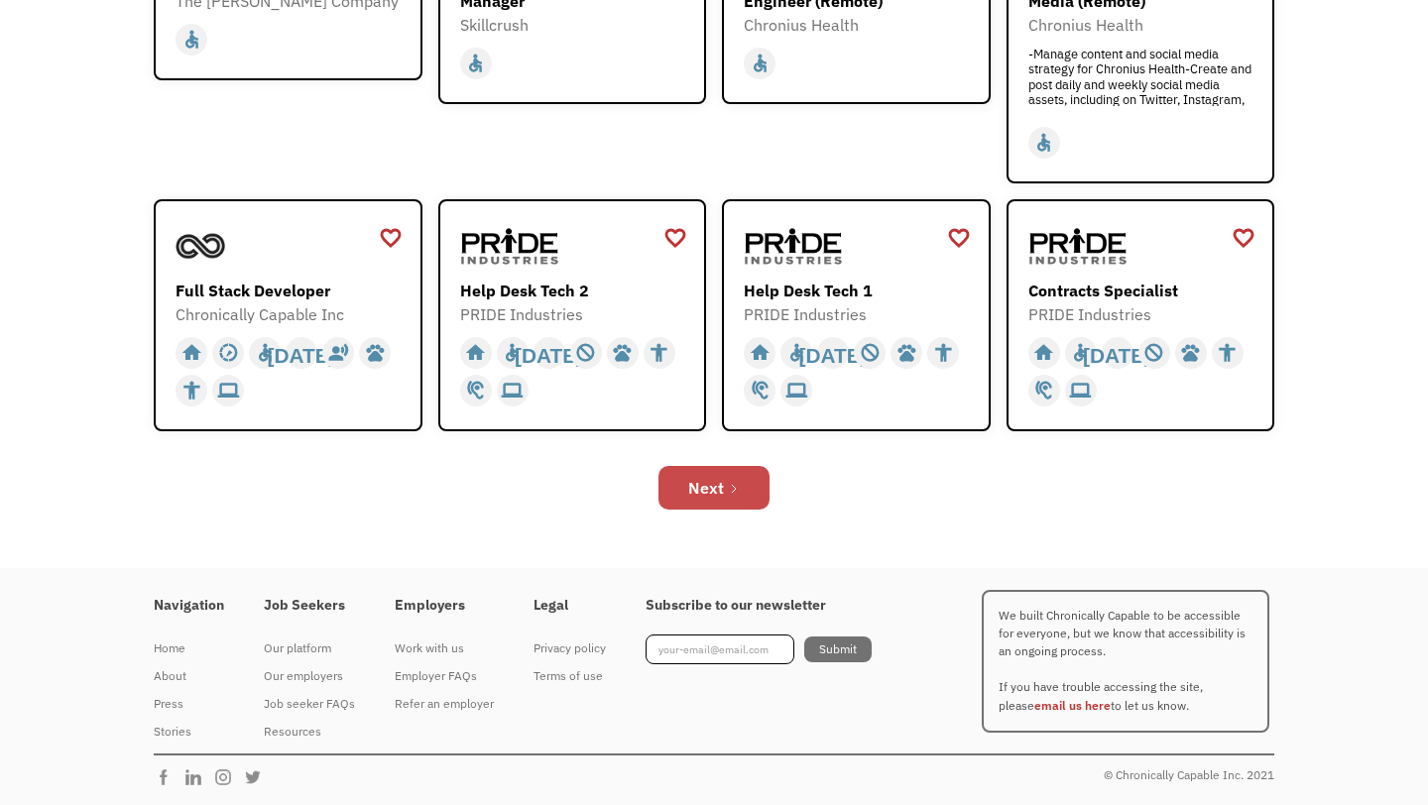
click at [745, 477] on link "Next" at bounding box center [714, 488] width 111 height 44
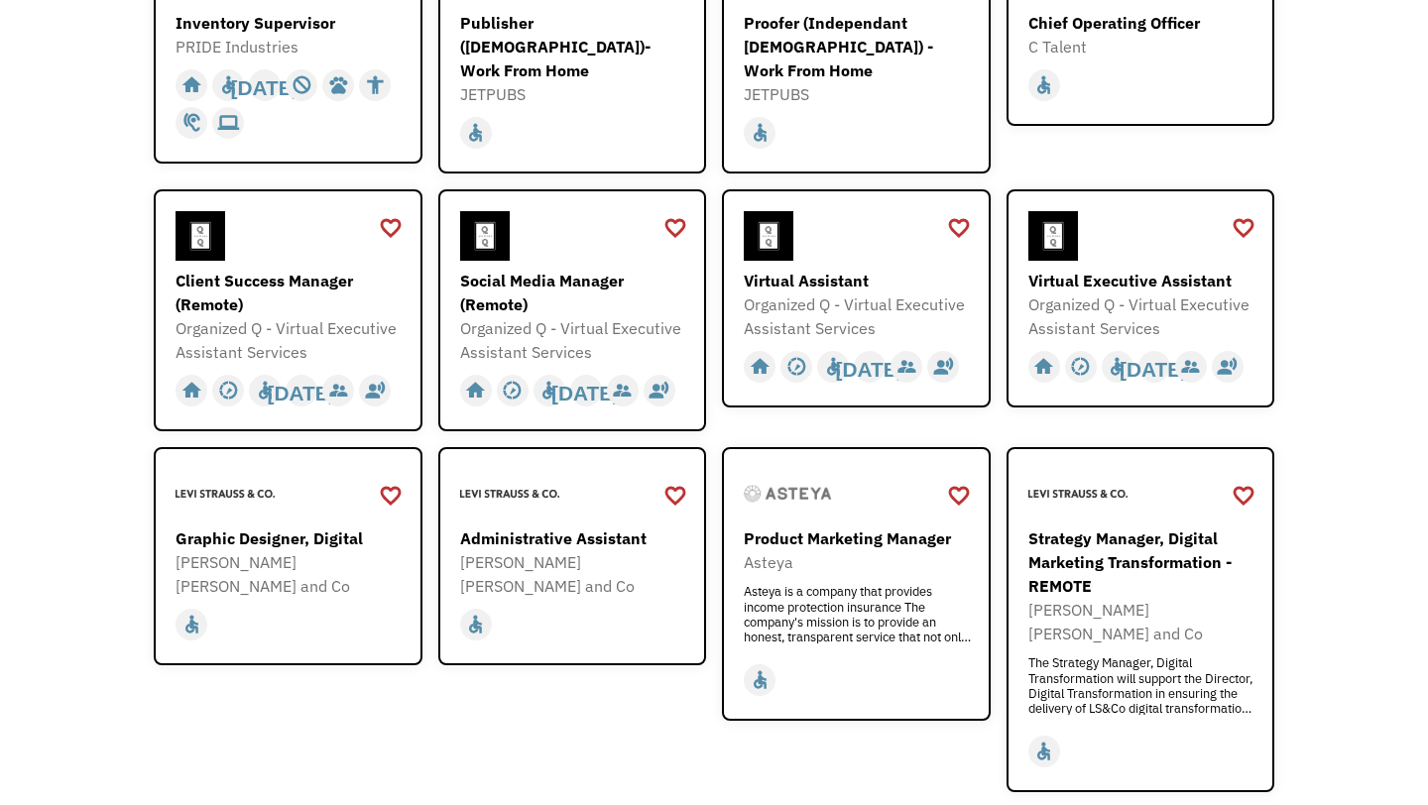
scroll to position [440, 0]
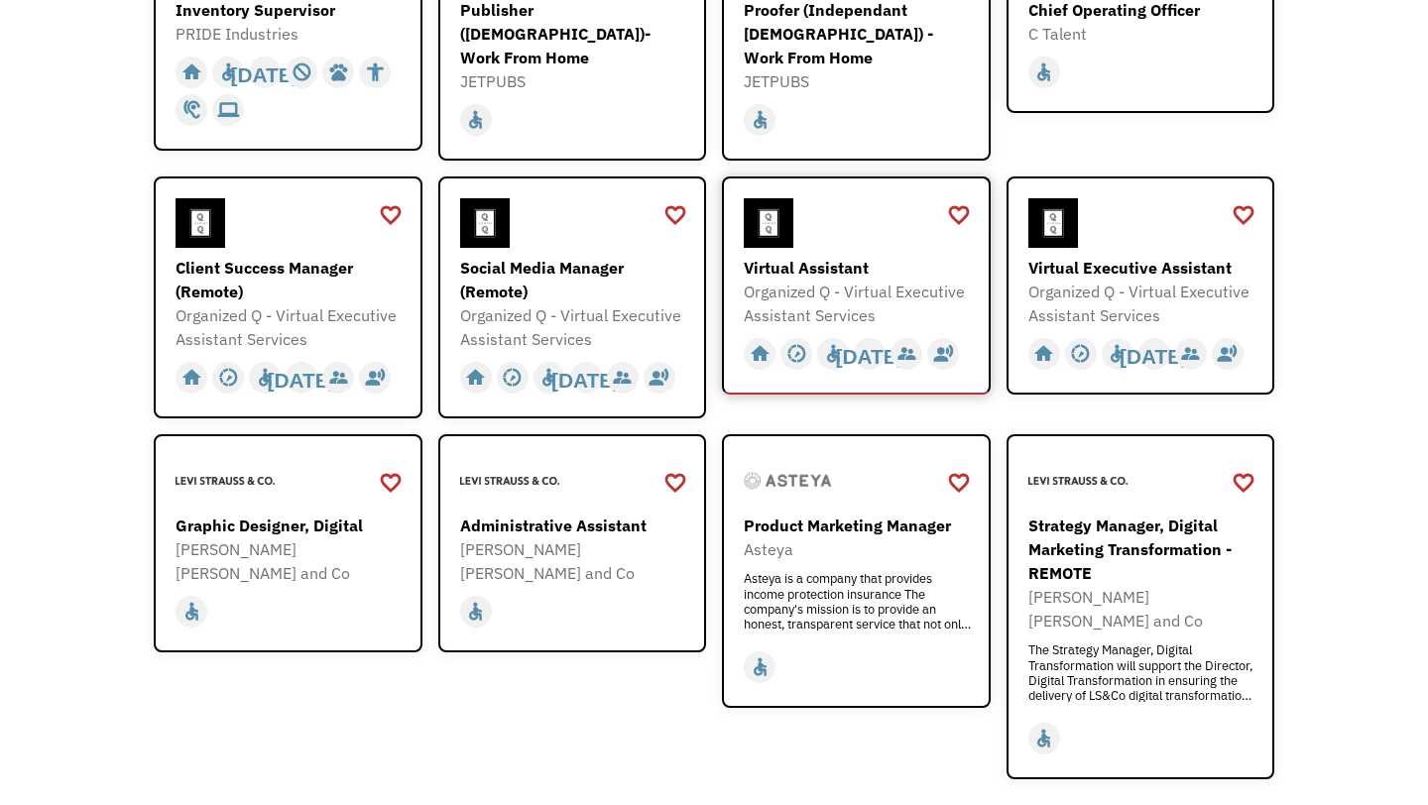
click at [837, 264] on div "Virtual Assistant" at bounding box center [859, 268] width 230 height 24
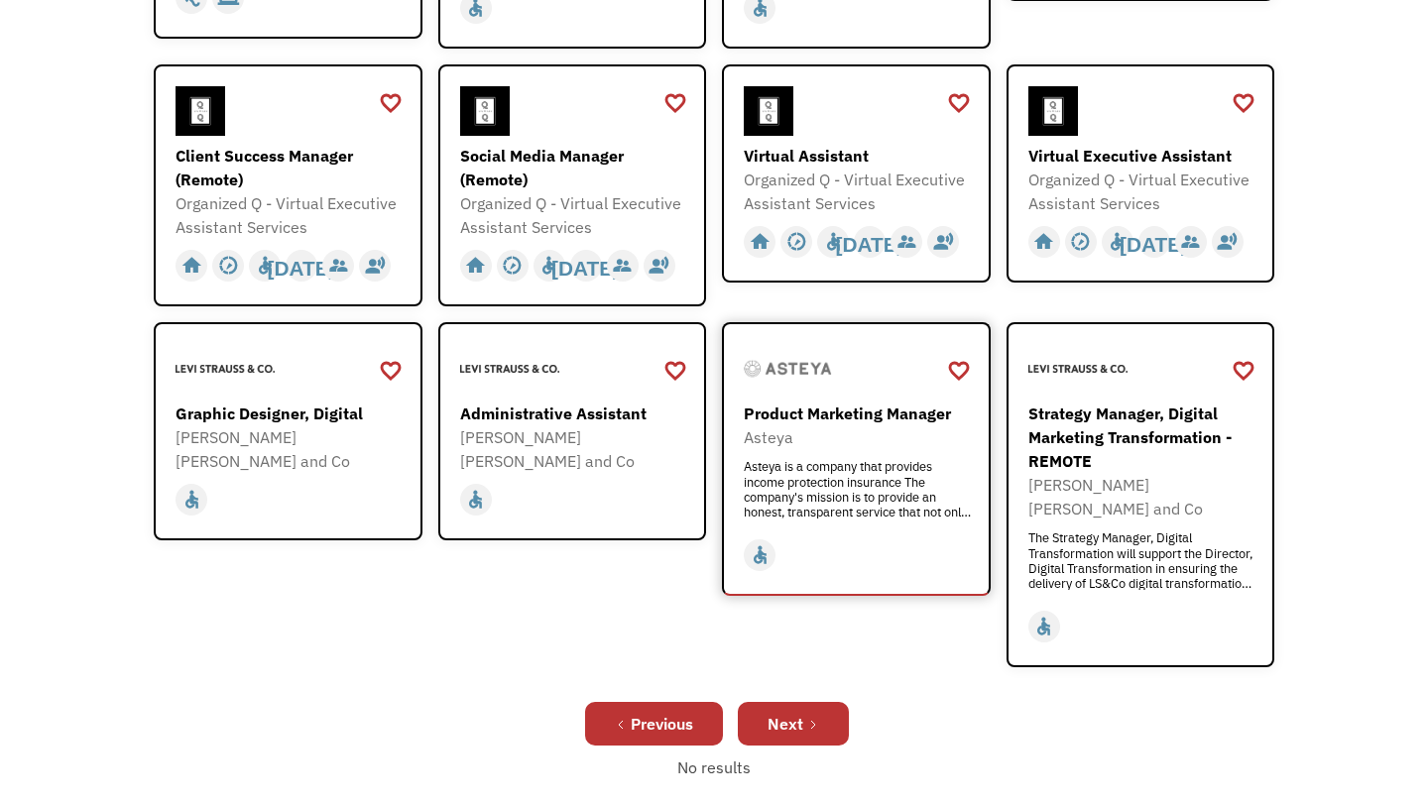
scroll to position [679, 0]
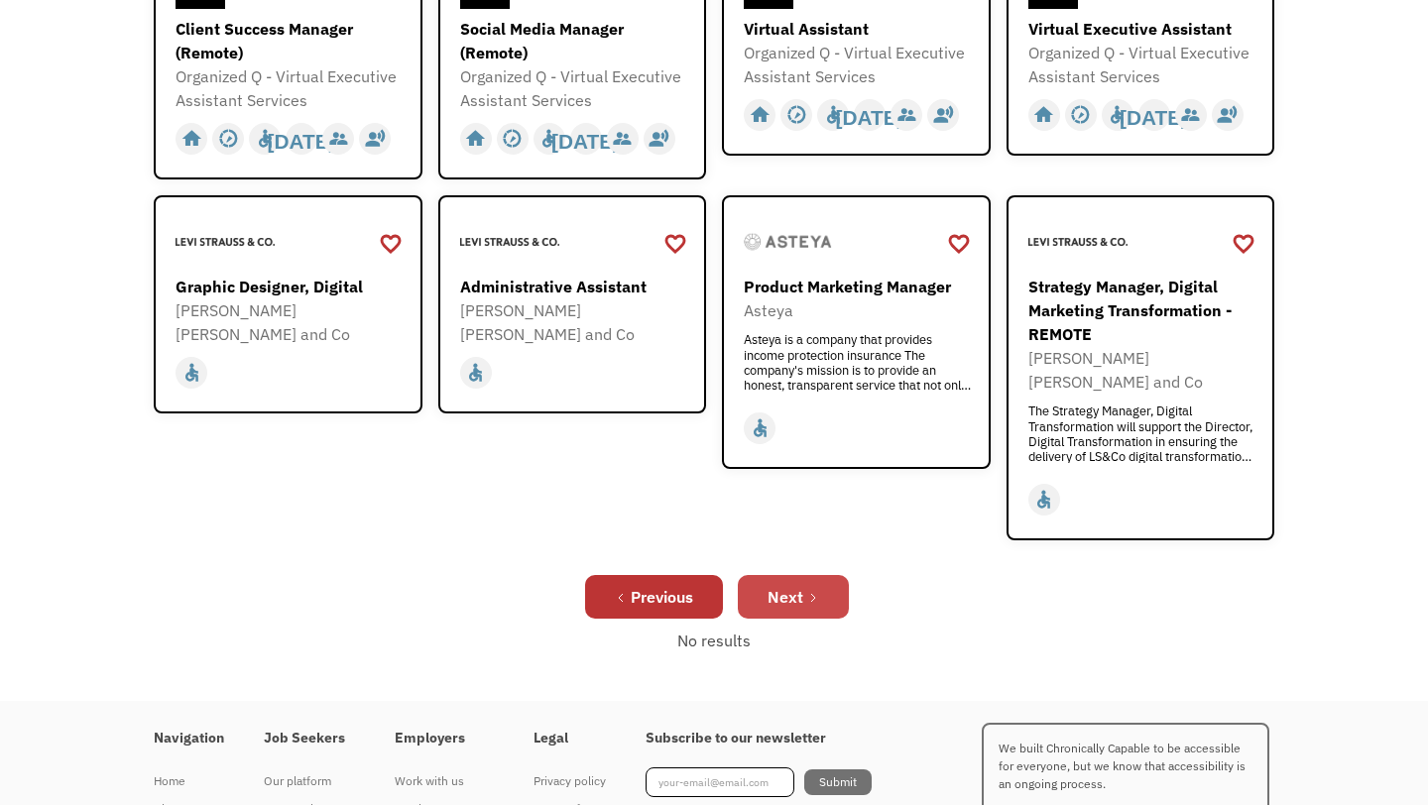
click at [792, 585] on div "Next" at bounding box center [786, 597] width 36 height 24
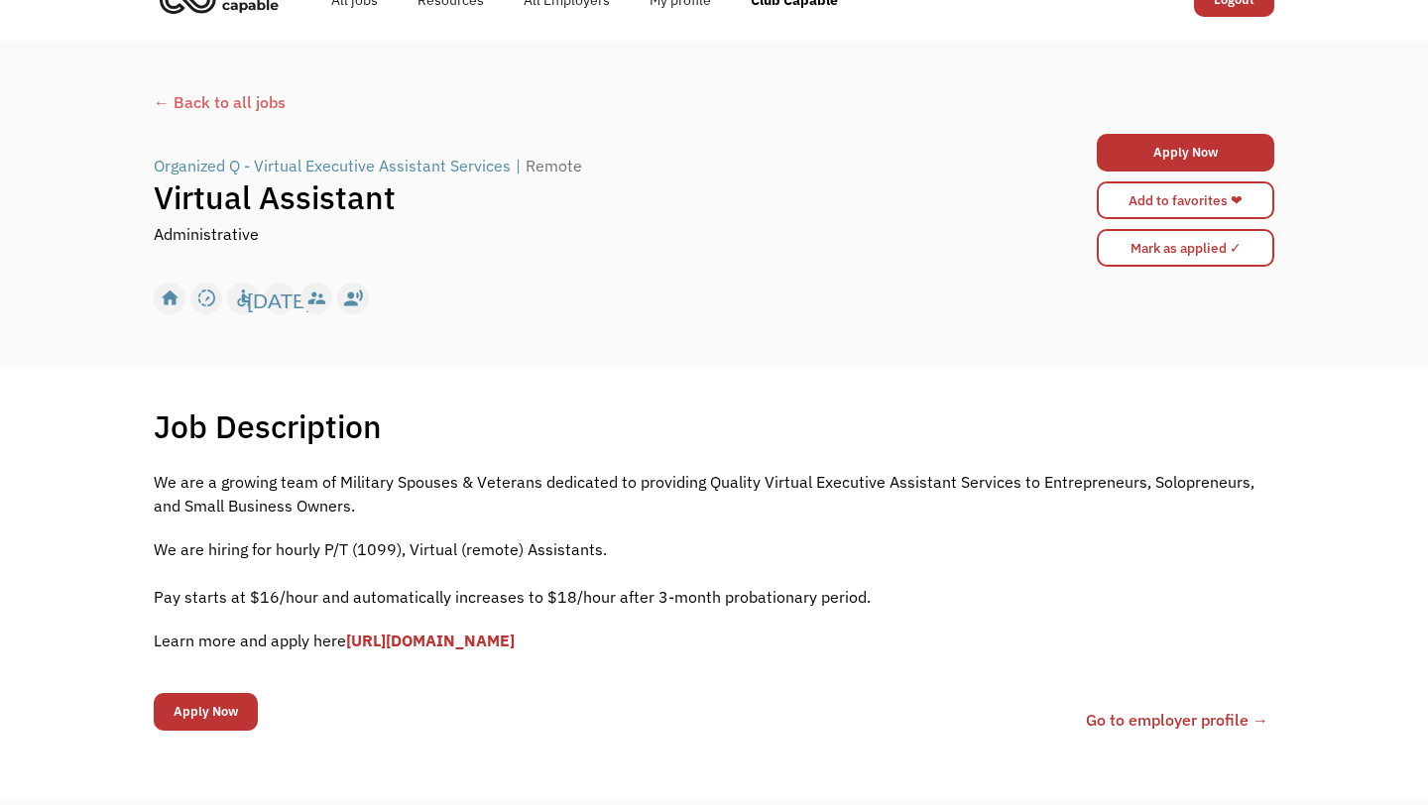
scroll to position [42, 0]
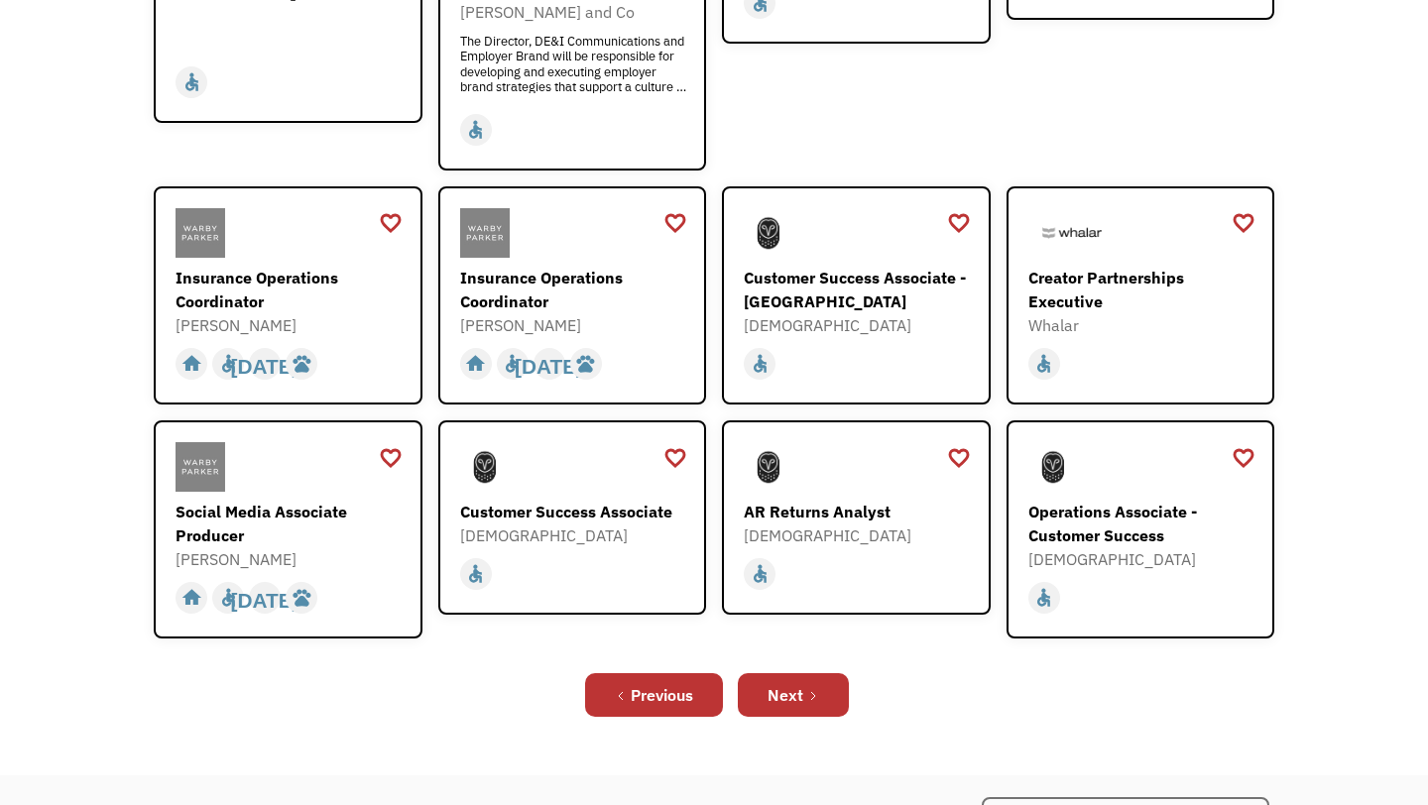
scroll to position [538, 0]
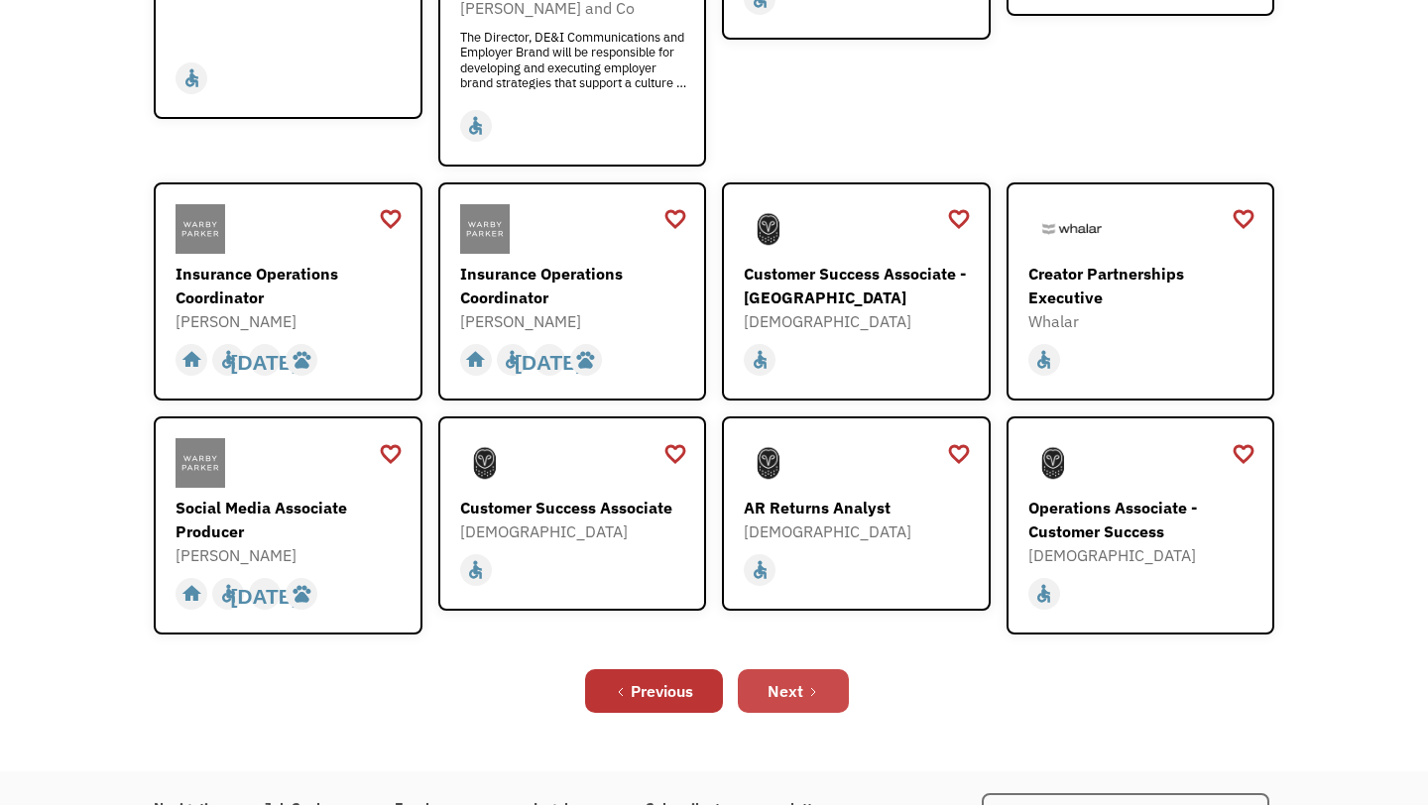
click at [785, 679] on div "Next" at bounding box center [786, 691] width 36 height 24
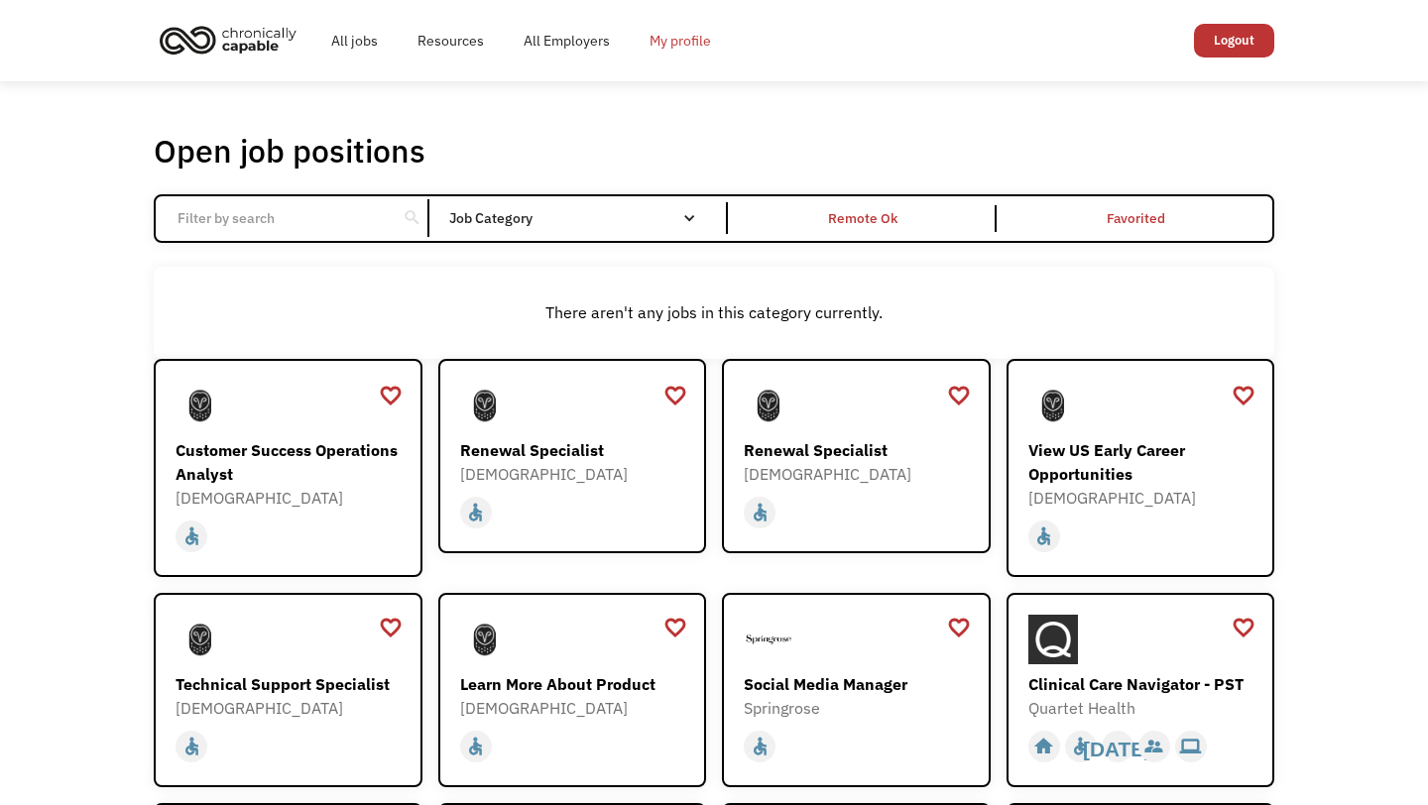
click at [679, 37] on link "My profile" at bounding box center [680, 40] width 101 height 63
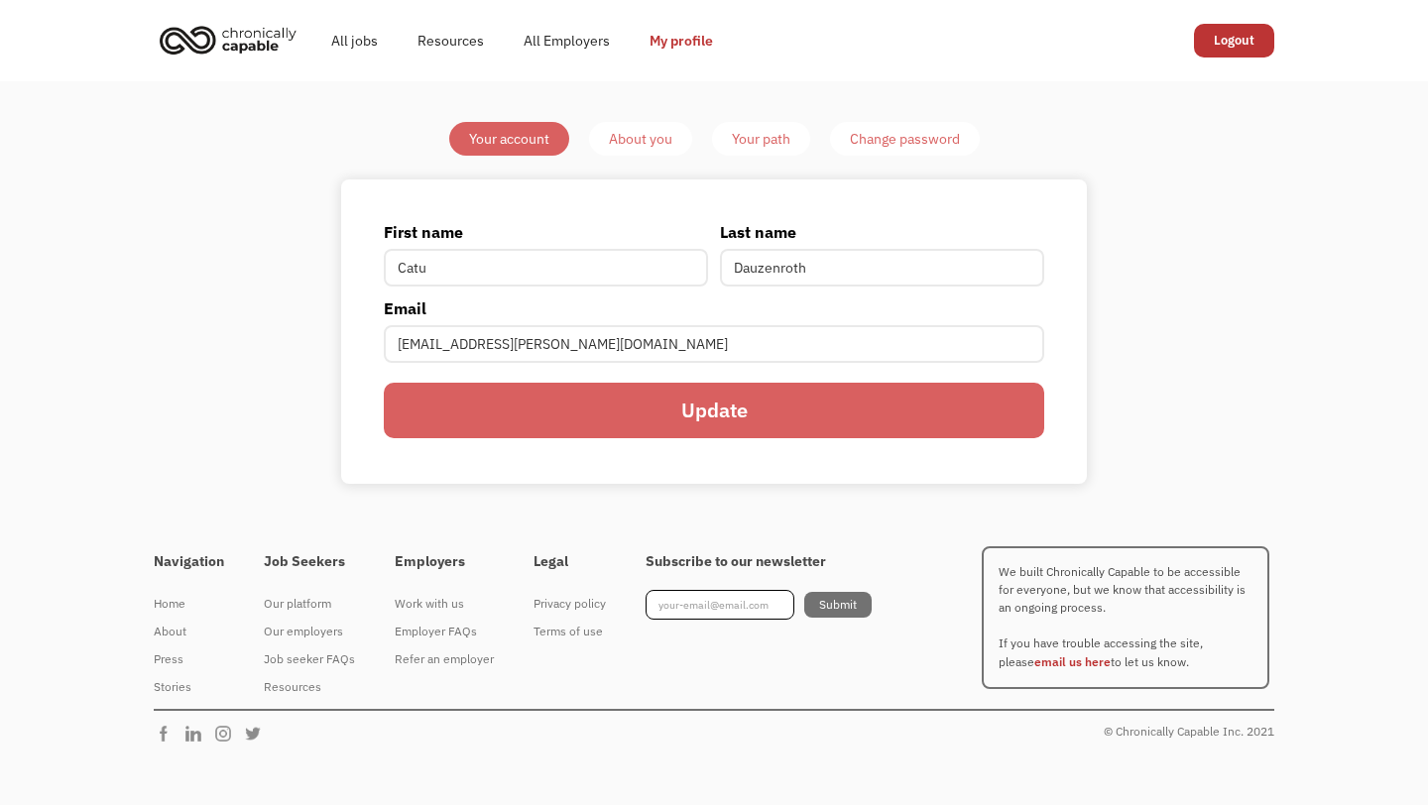
click at [644, 141] on div "About you" at bounding box center [640, 139] width 63 height 24
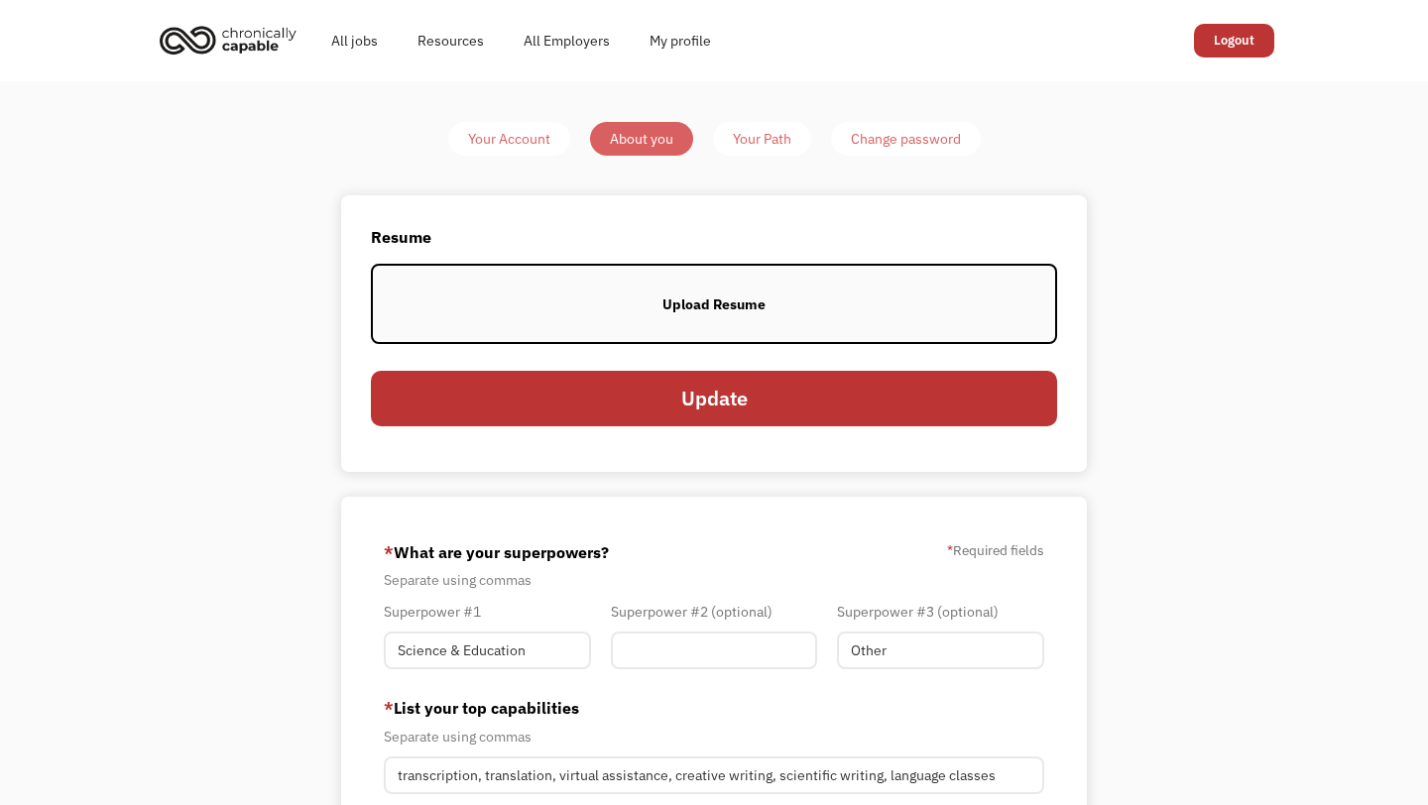
click at [753, 145] on div "Your Path" at bounding box center [762, 139] width 59 height 24
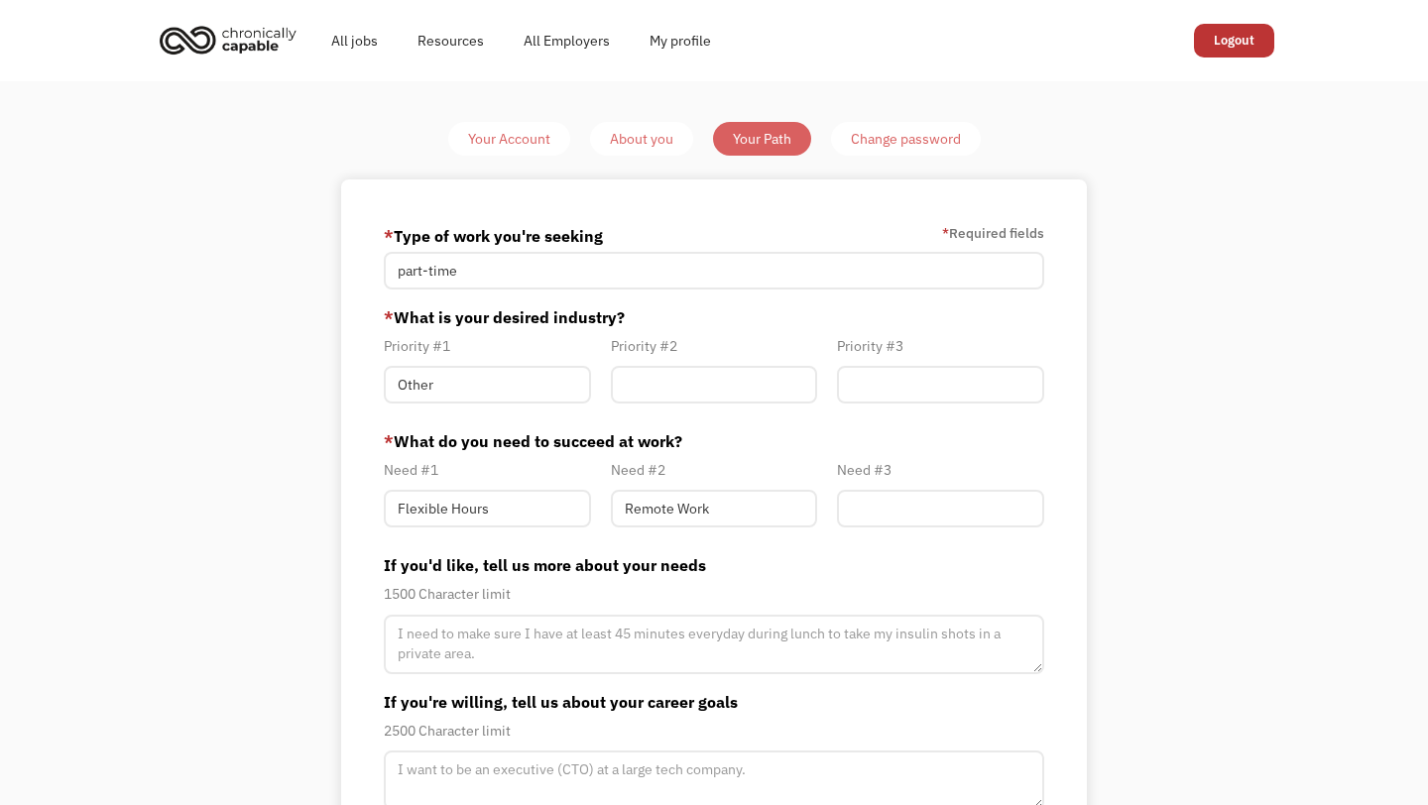
click at [507, 146] on div "Your Account" at bounding box center [509, 139] width 82 height 24
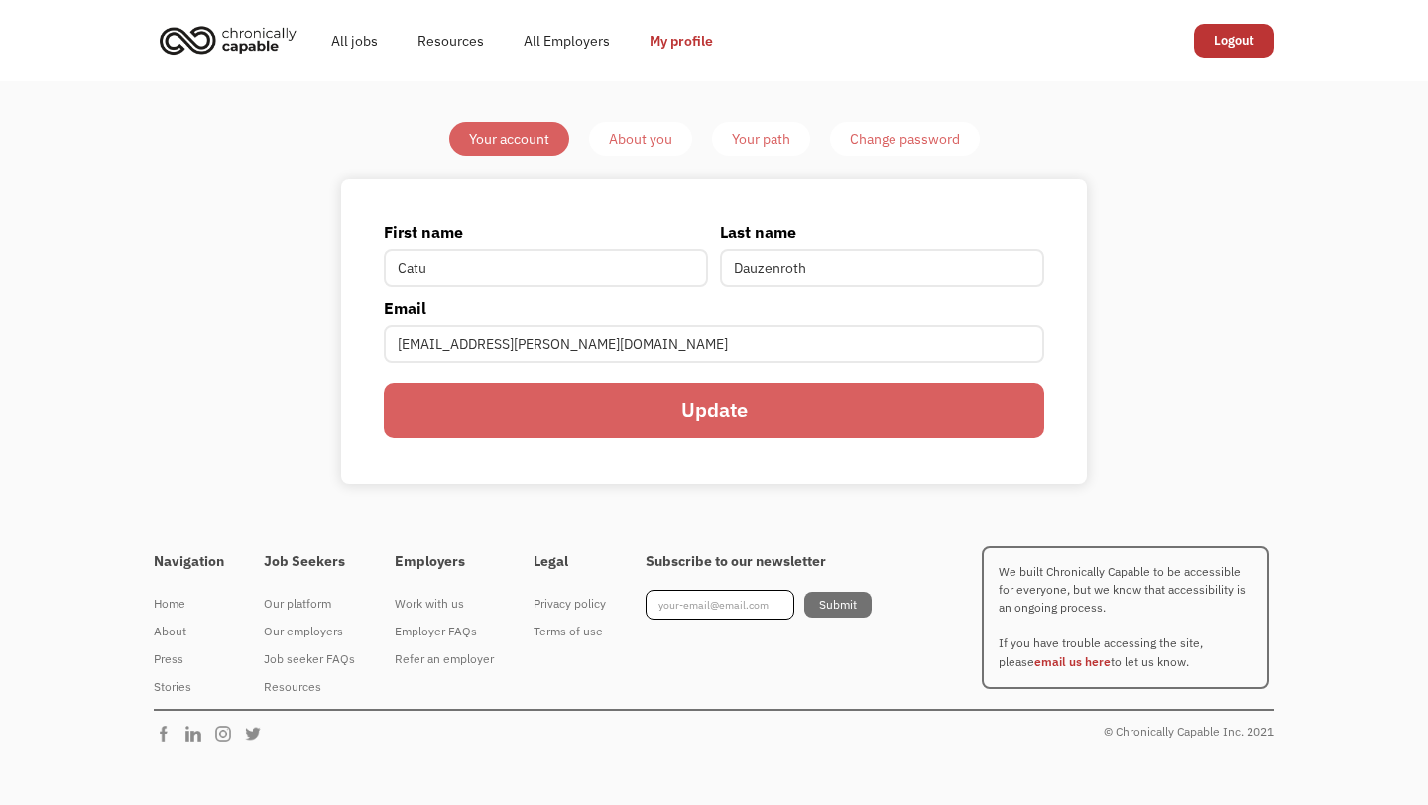
click at [639, 139] on div "About you" at bounding box center [640, 139] width 63 height 24
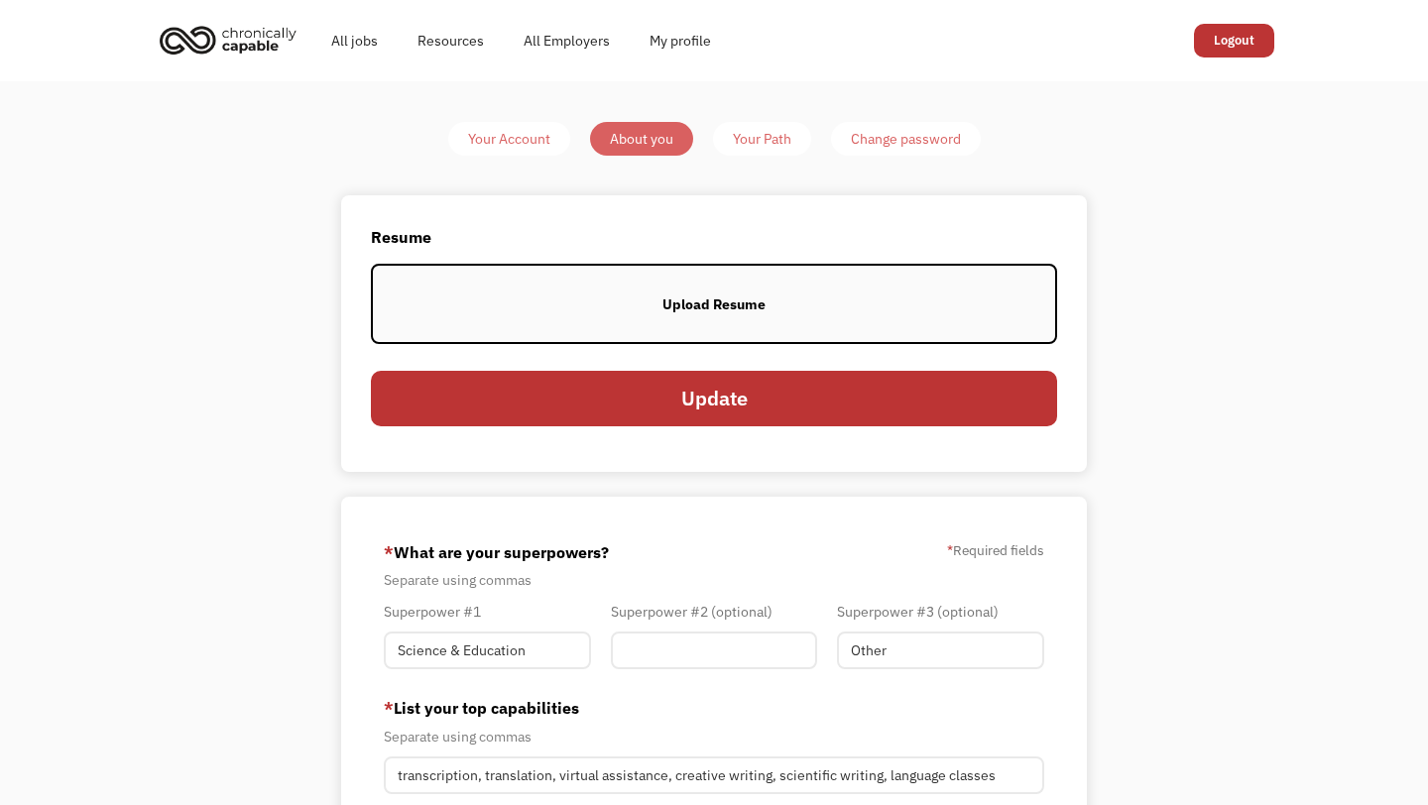
click at [761, 141] on div "Your Path" at bounding box center [762, 139] width 59 height 24
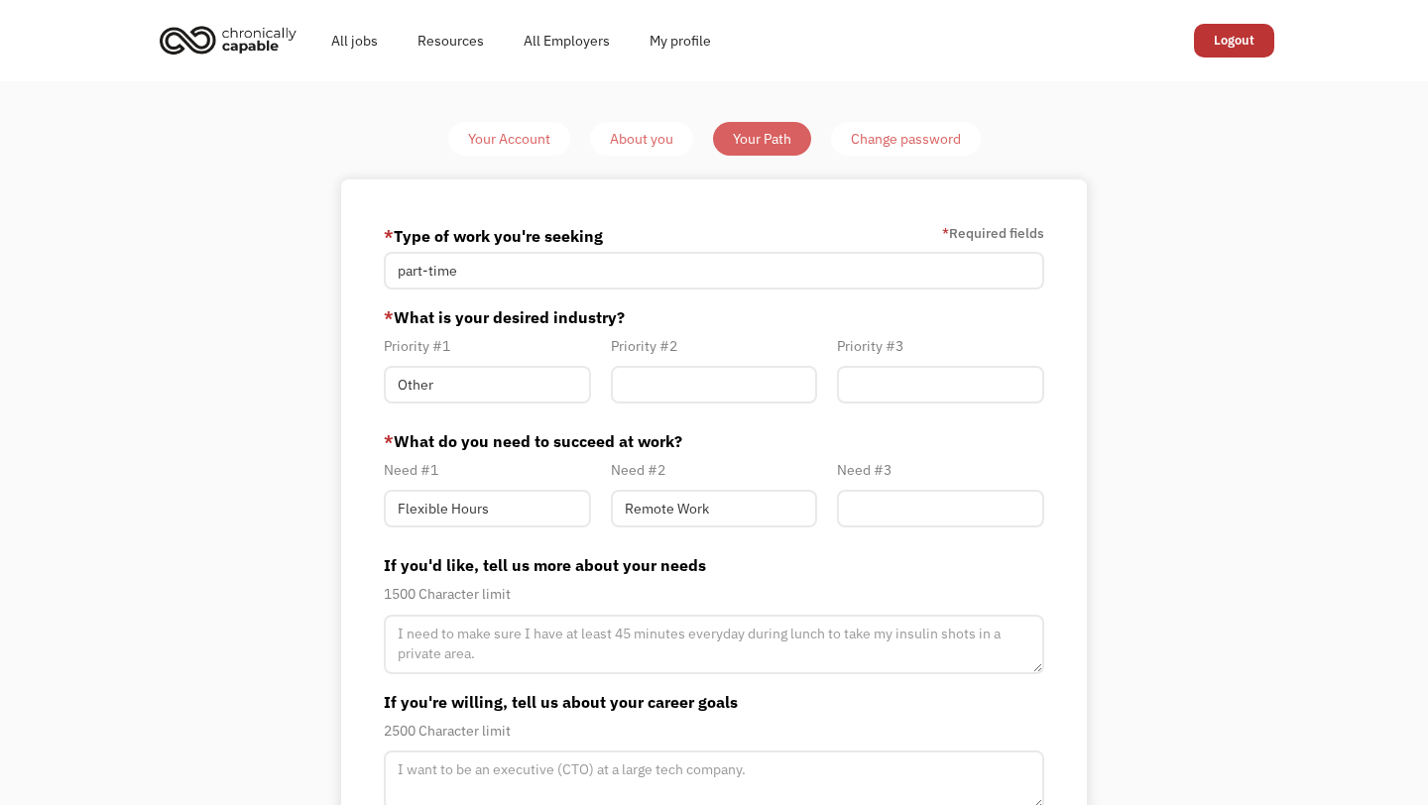
click at [928, 149] on div "Change password" at bounding box center [906, 139] width 110 height 24
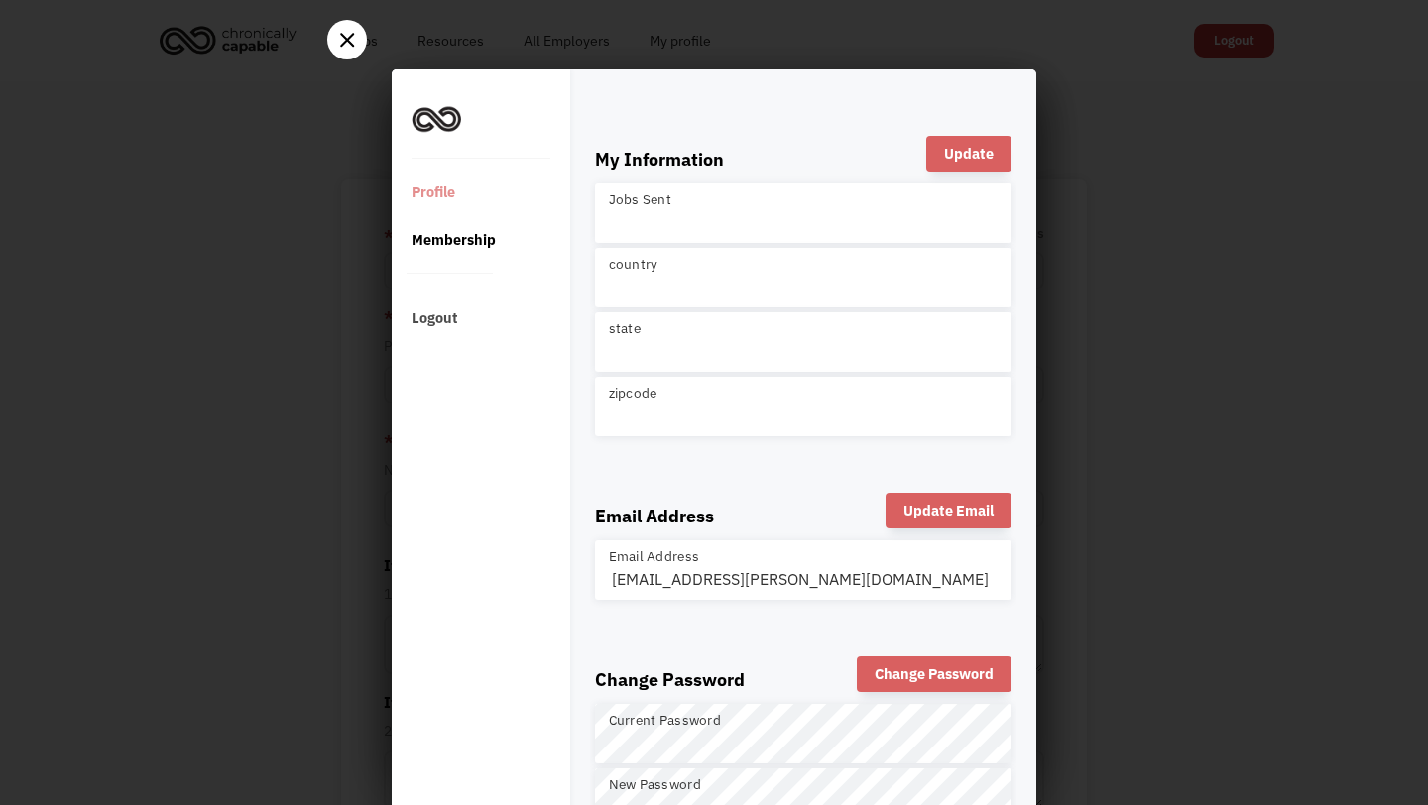
click at [470, 234] on div "Membership" at bounding box center [478, 240] width 172 height 48
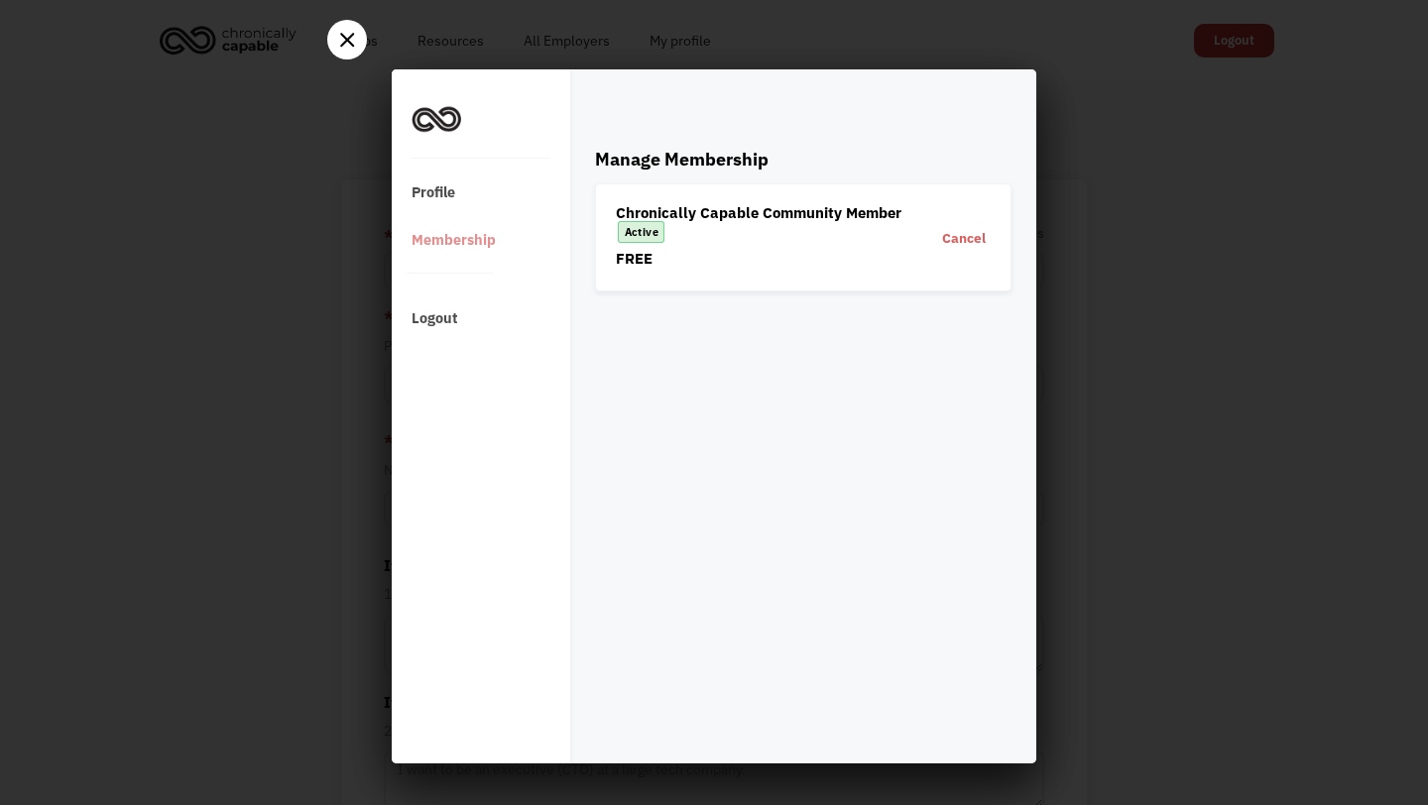
click at [975, 236] on div "Cancel" at bounding box center [963, 238] width 63 height 28
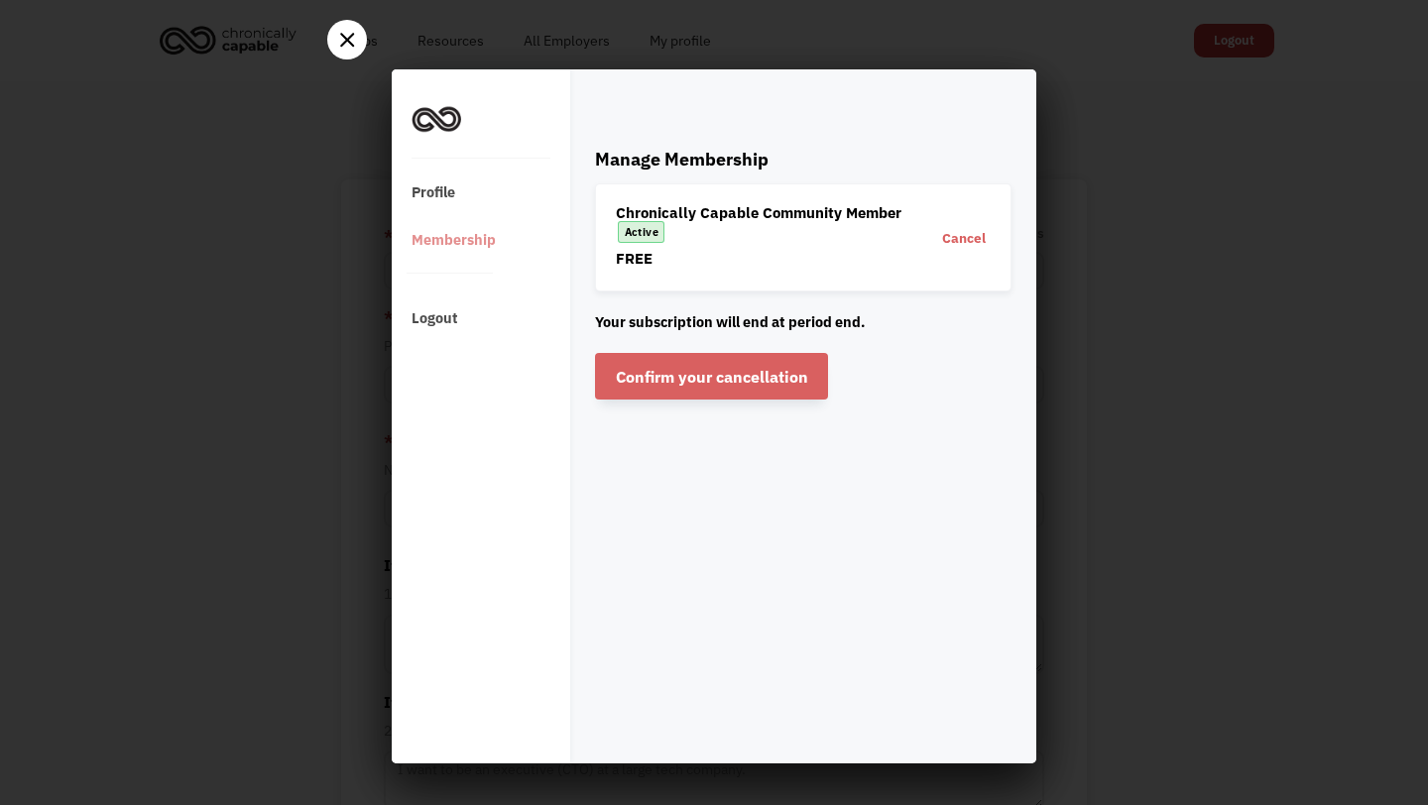
click at [763, 367] on div "Confirm your cancellation" at bounding box center [711, 376] width 233 height 47
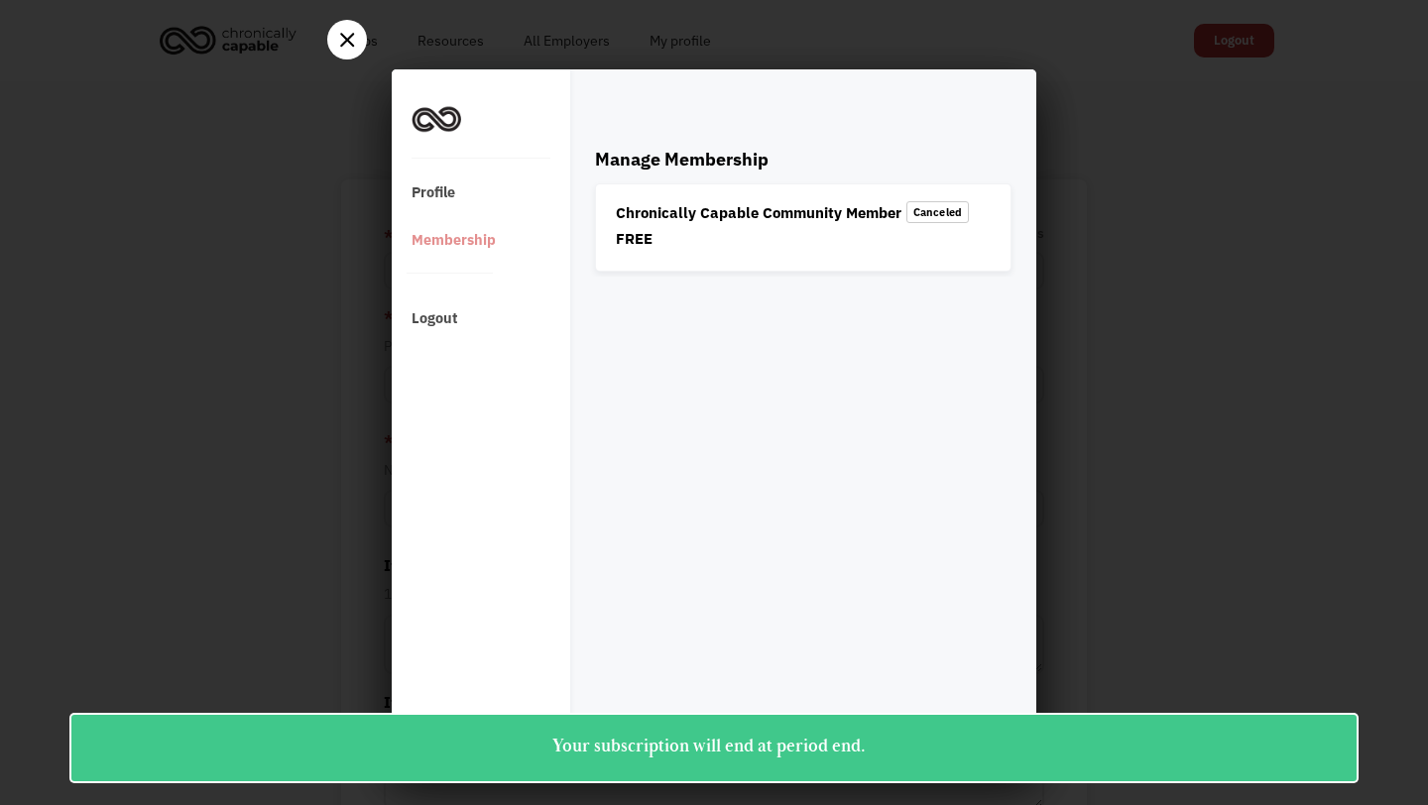
click at [342, 28] on div at bounding box center [347, 40] width 40 height 40
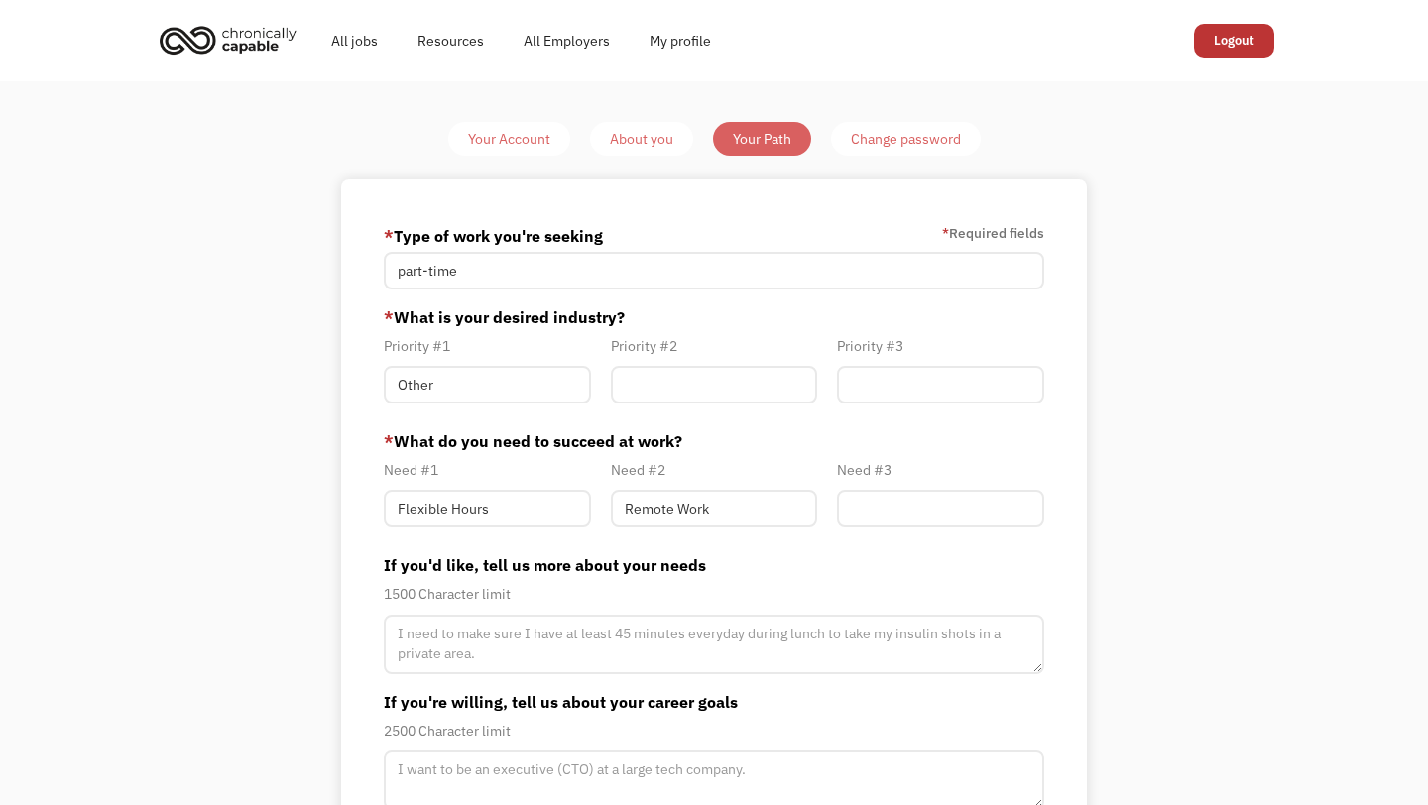
click at [498, 148] on div "Your Account" at bounding box center [509, 139] width 82 height 24
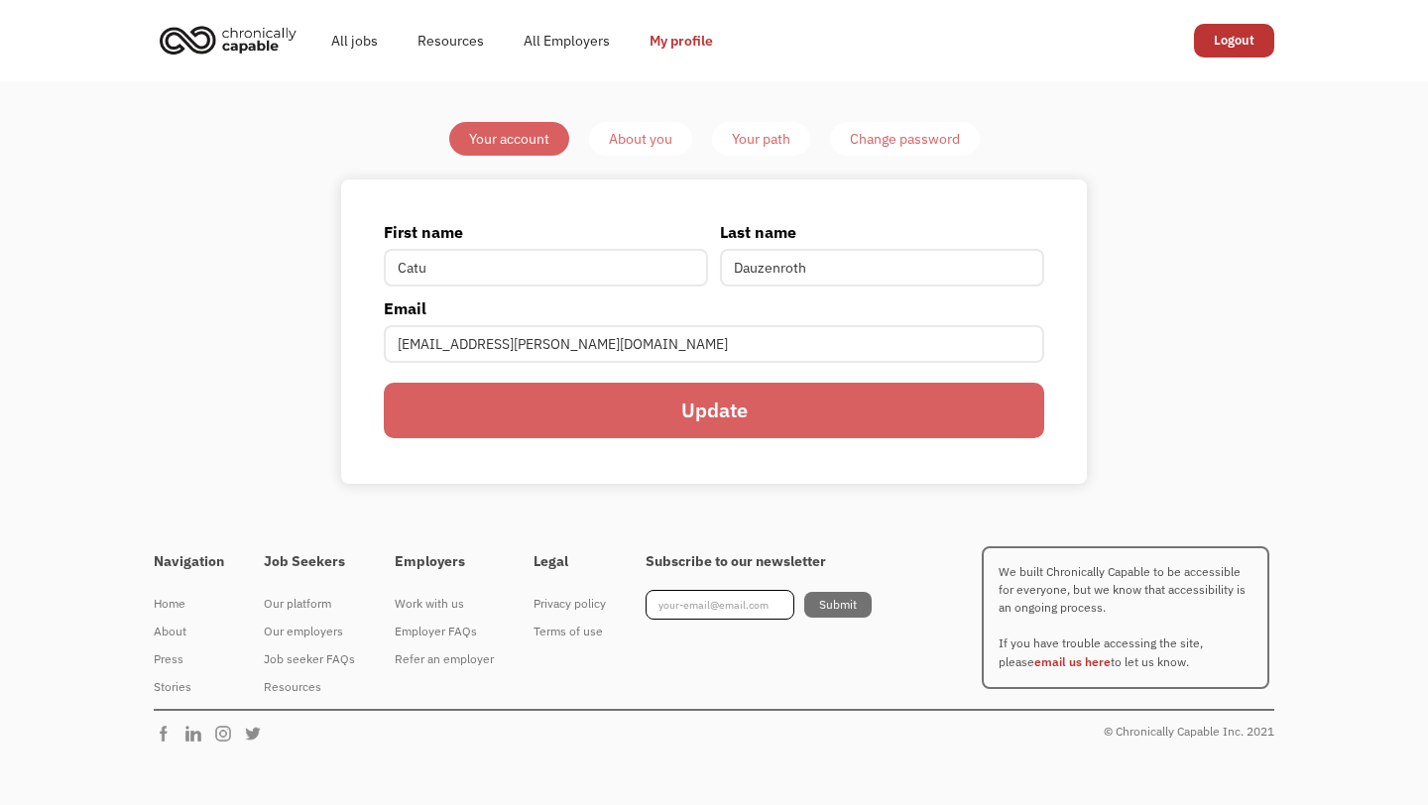
click at [1220, 44] on link "Logout" at bounding box center [1234, 41] width 80 height 34
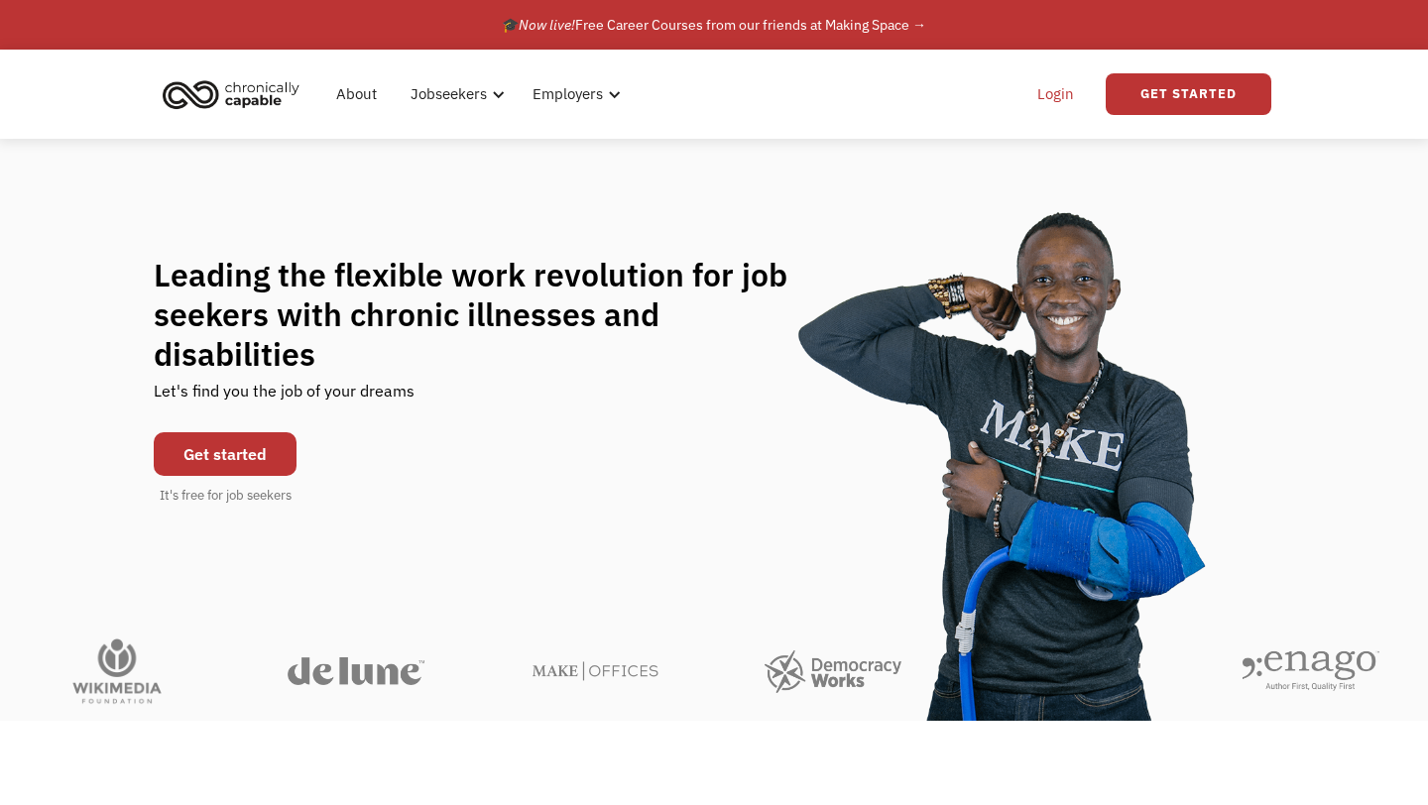
click at [1058, 90] on link "Login" at bounding box center [1055, 93] width 60 height 63
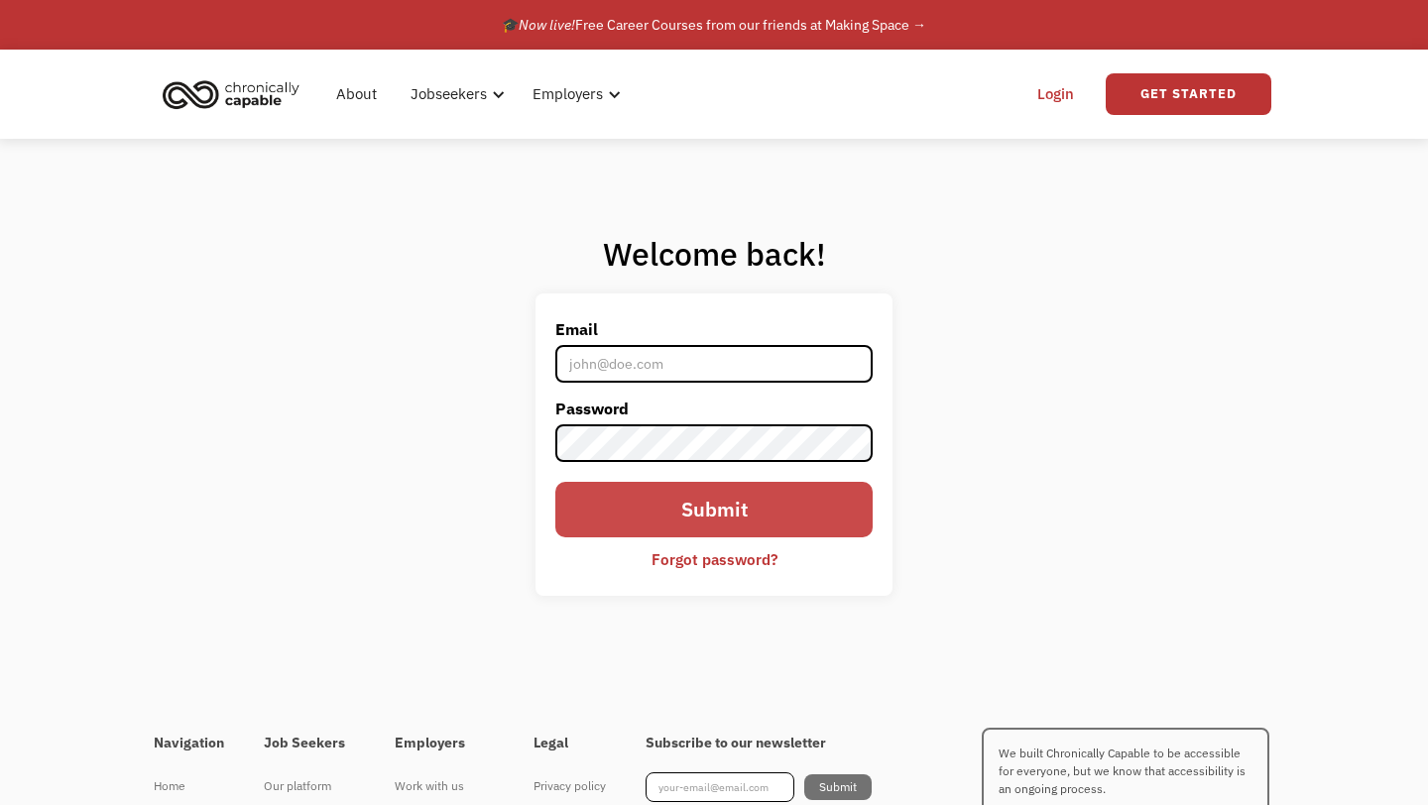
type input "[EMAIL_ADDRESS][PERSON_NAME][DOMAIN_NAME]"
click at [701, 504] on input "Submit" at bounding box center [713, 510] width 317 height 56
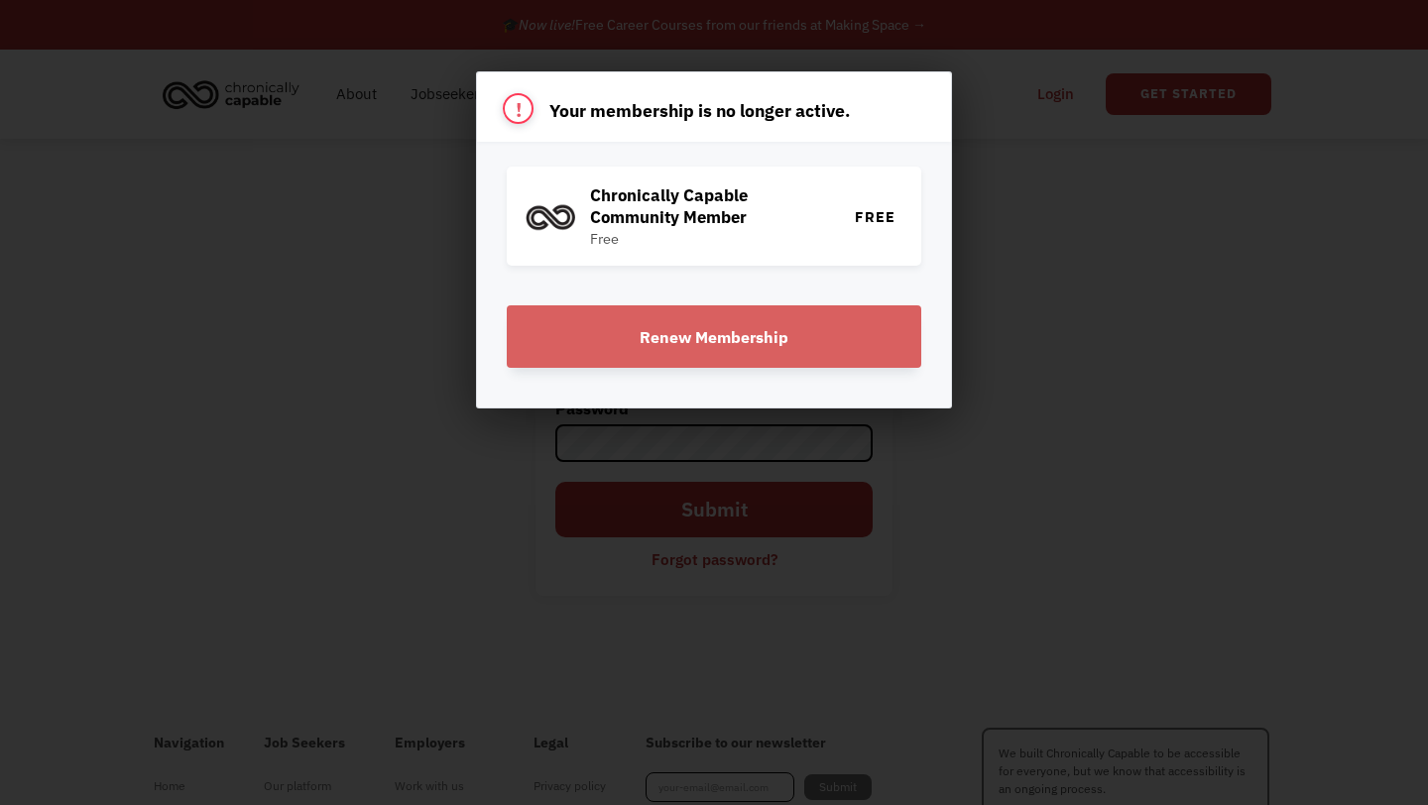
click at [163, 299] on div at bounding box center [714, 402] width 1428 height 805
